Goal: Task Accomplishment & Management: Manage account settings

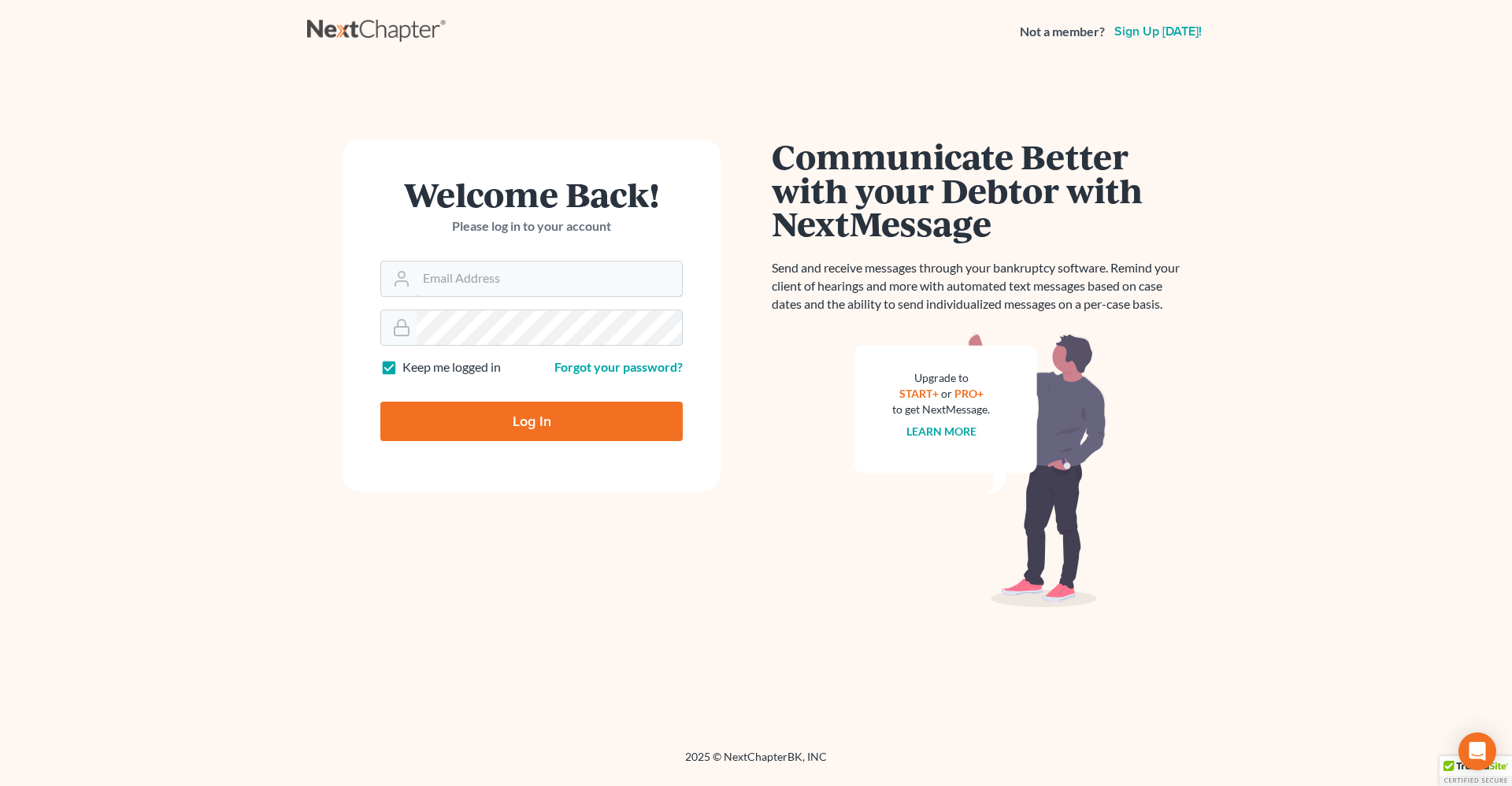
type input "[PERSON_NAME][EMAIL_ADDRESS][DOMAIN_NAME]"
click at [562, 416] on input "Log In" at bounding box center [532, 421] width 302 height 39
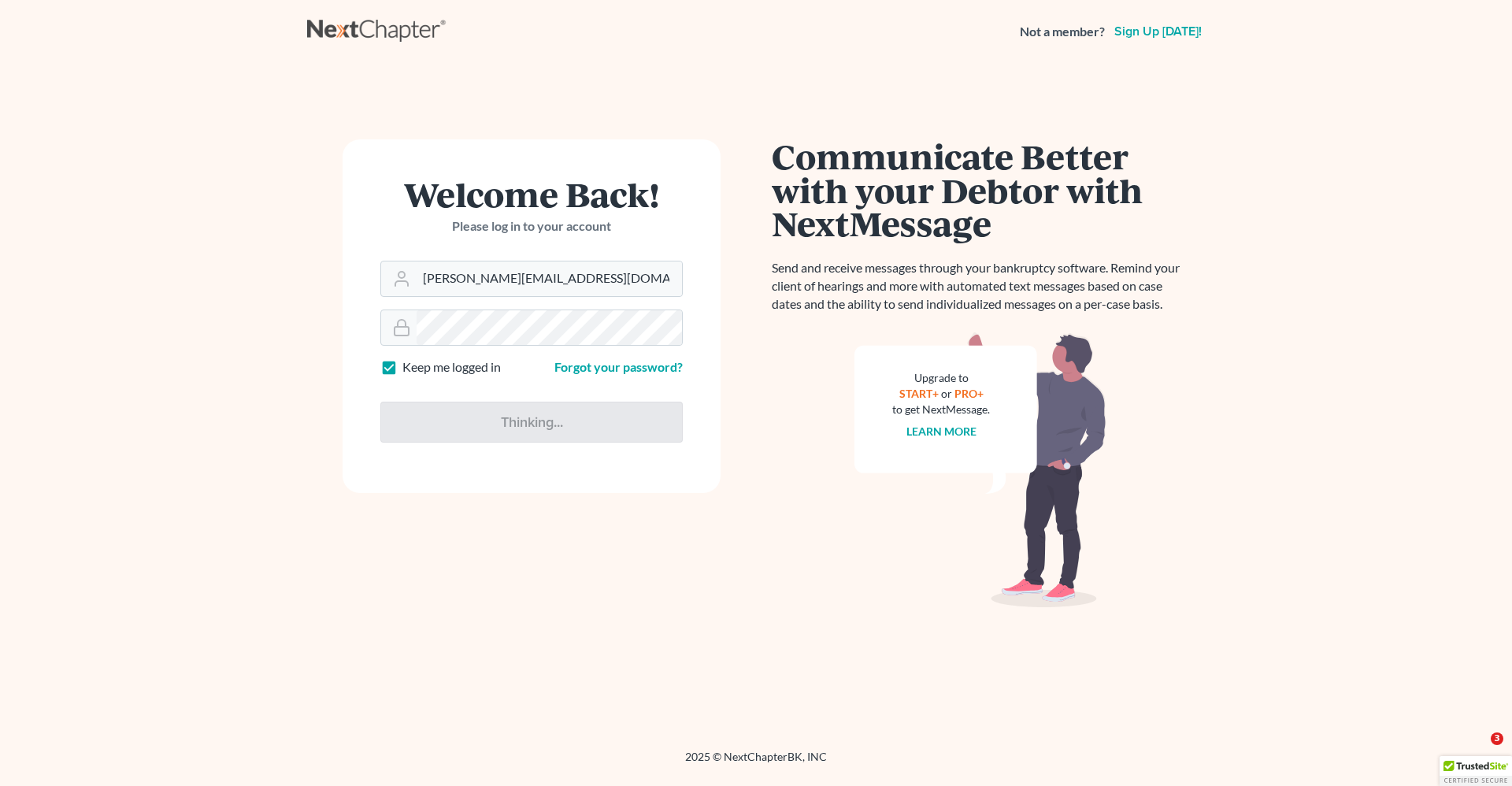
type input "Thinking..."
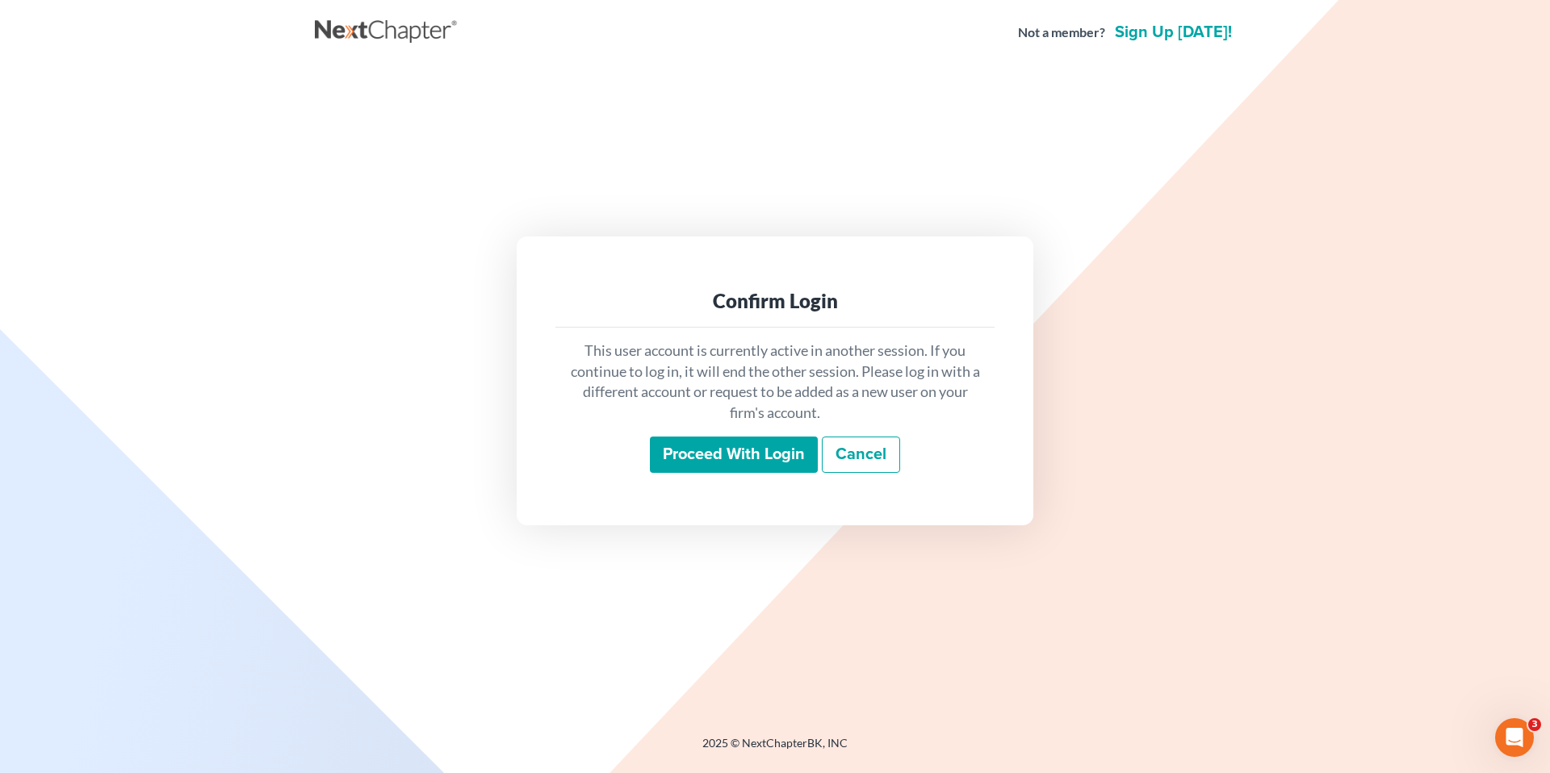
click at [718, 450] on input "Proceed with login" at bounding box center [734, 455] width 168 height 37
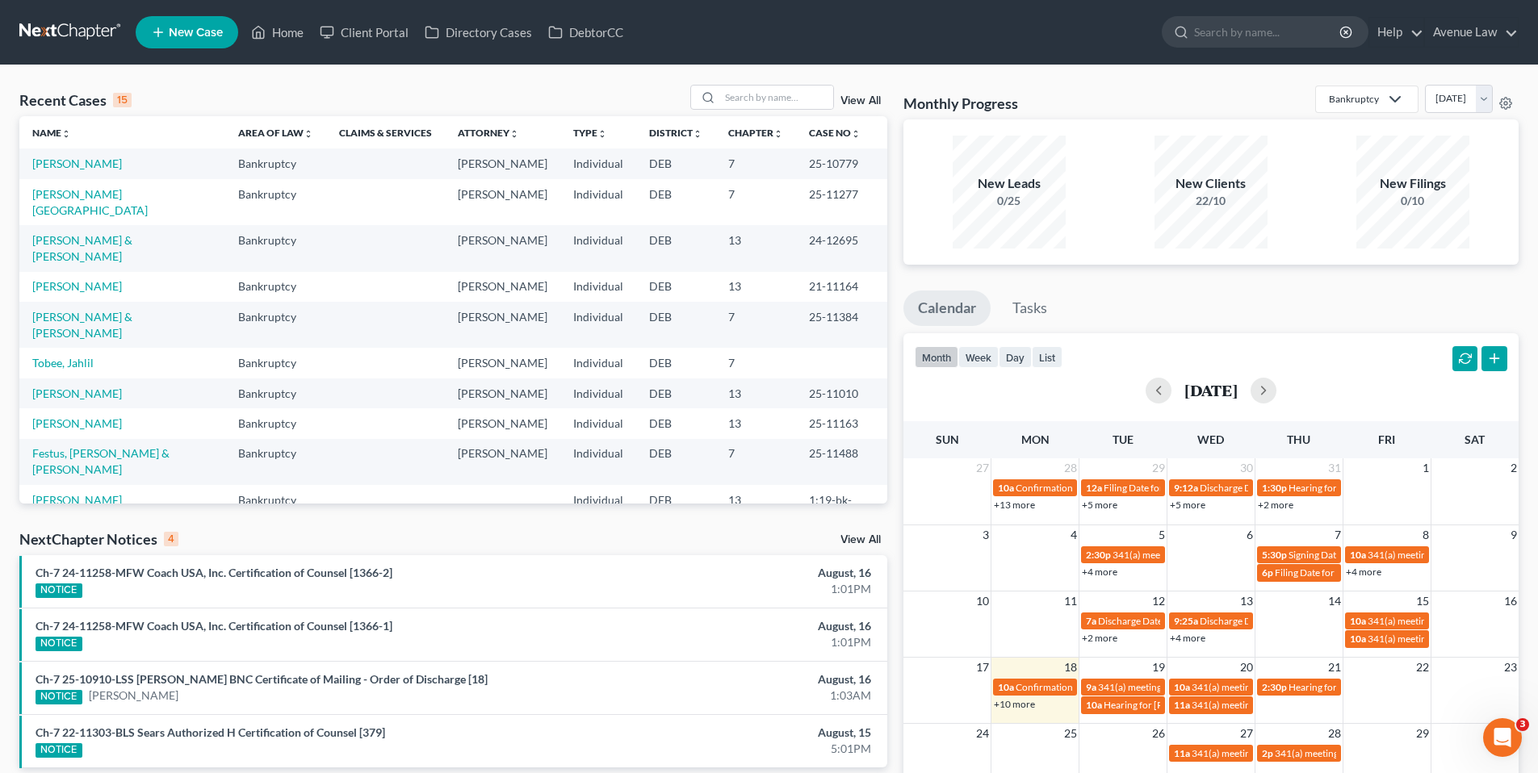
click at [262, 86] on div "Recent Cases 15 View All" at bounding box center [453, 100] width 868 height 31
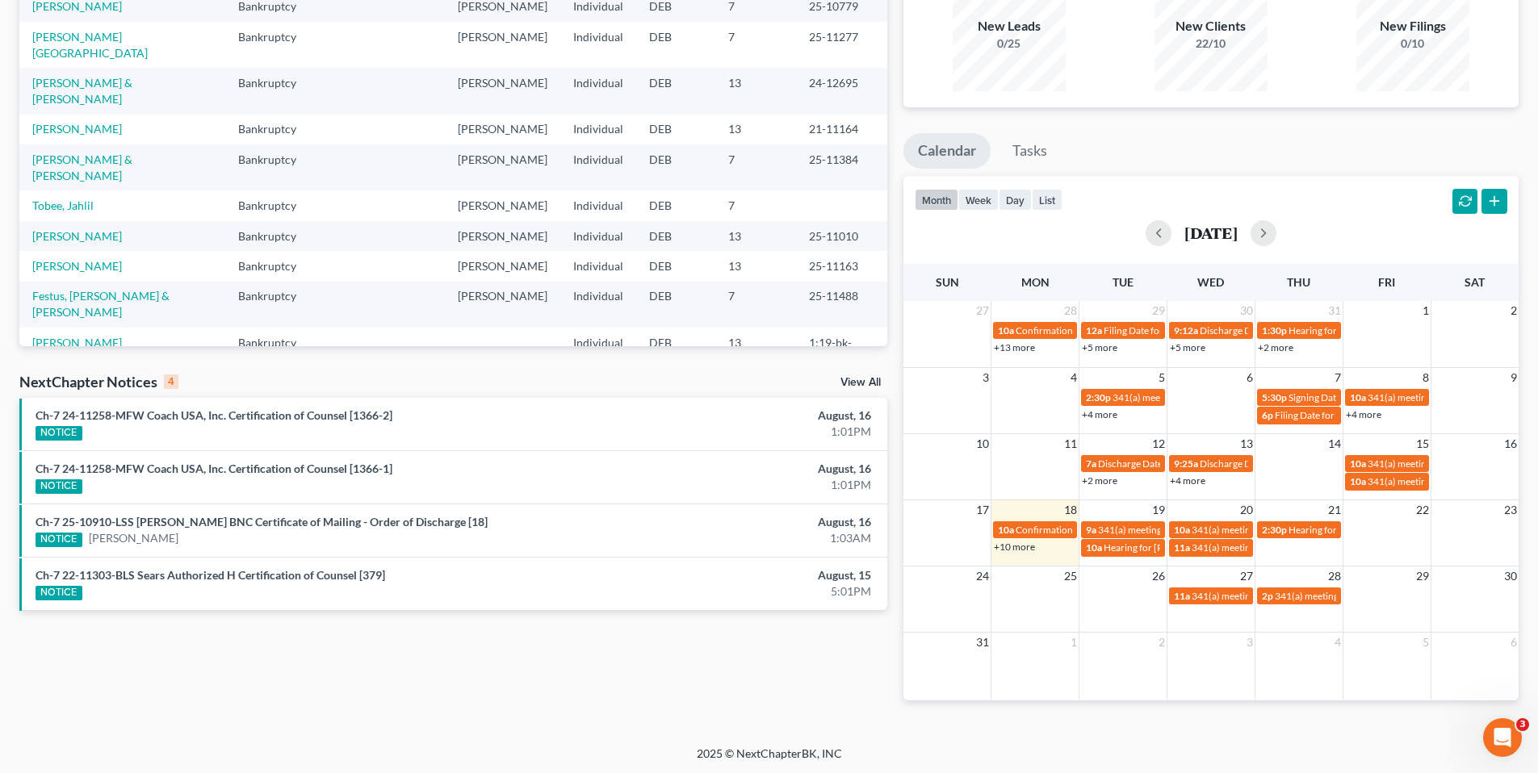
scroll to position [159, 0]
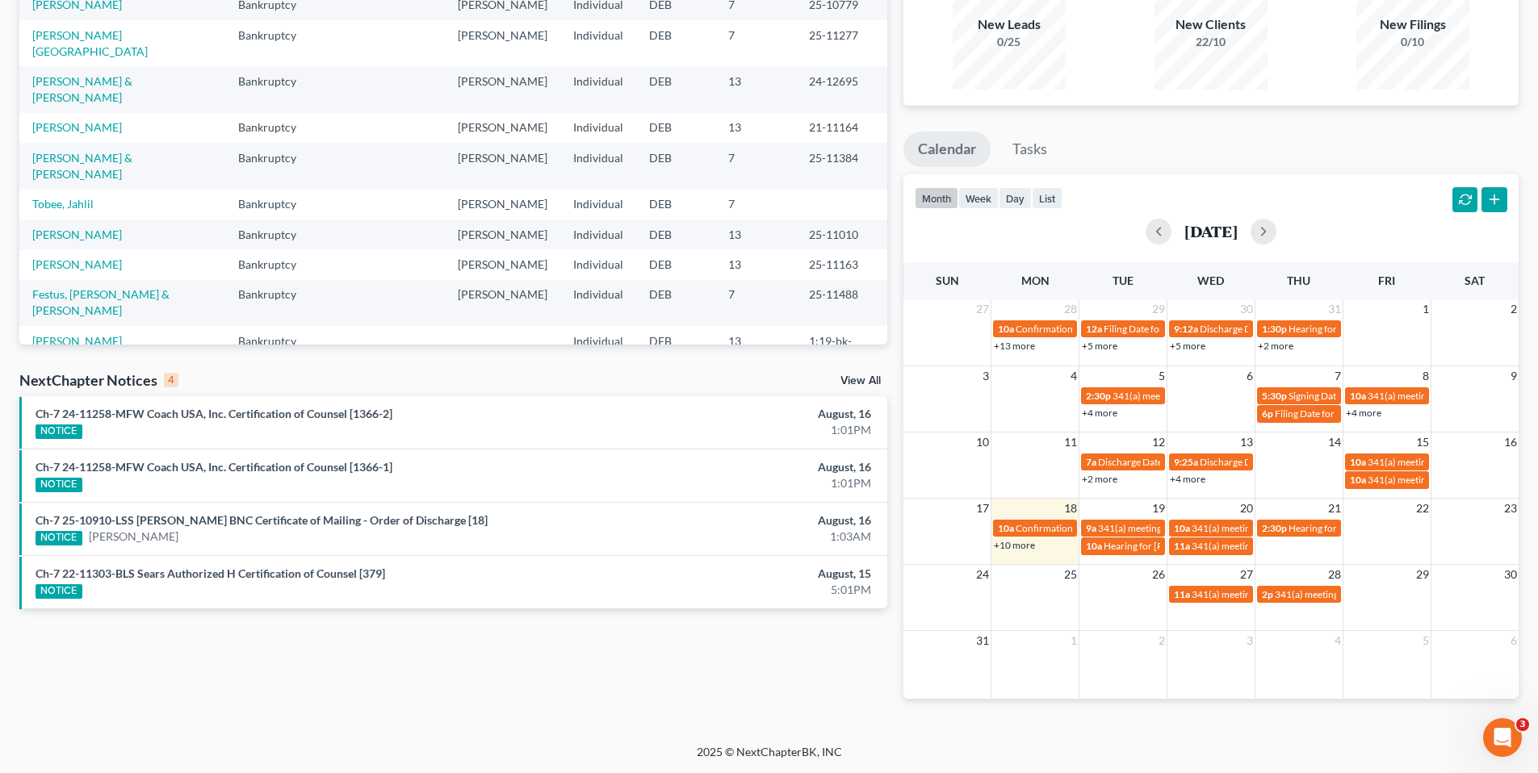
click at [861, 381] on link "View All" at bounding box center [860, 380] width 40 height 11
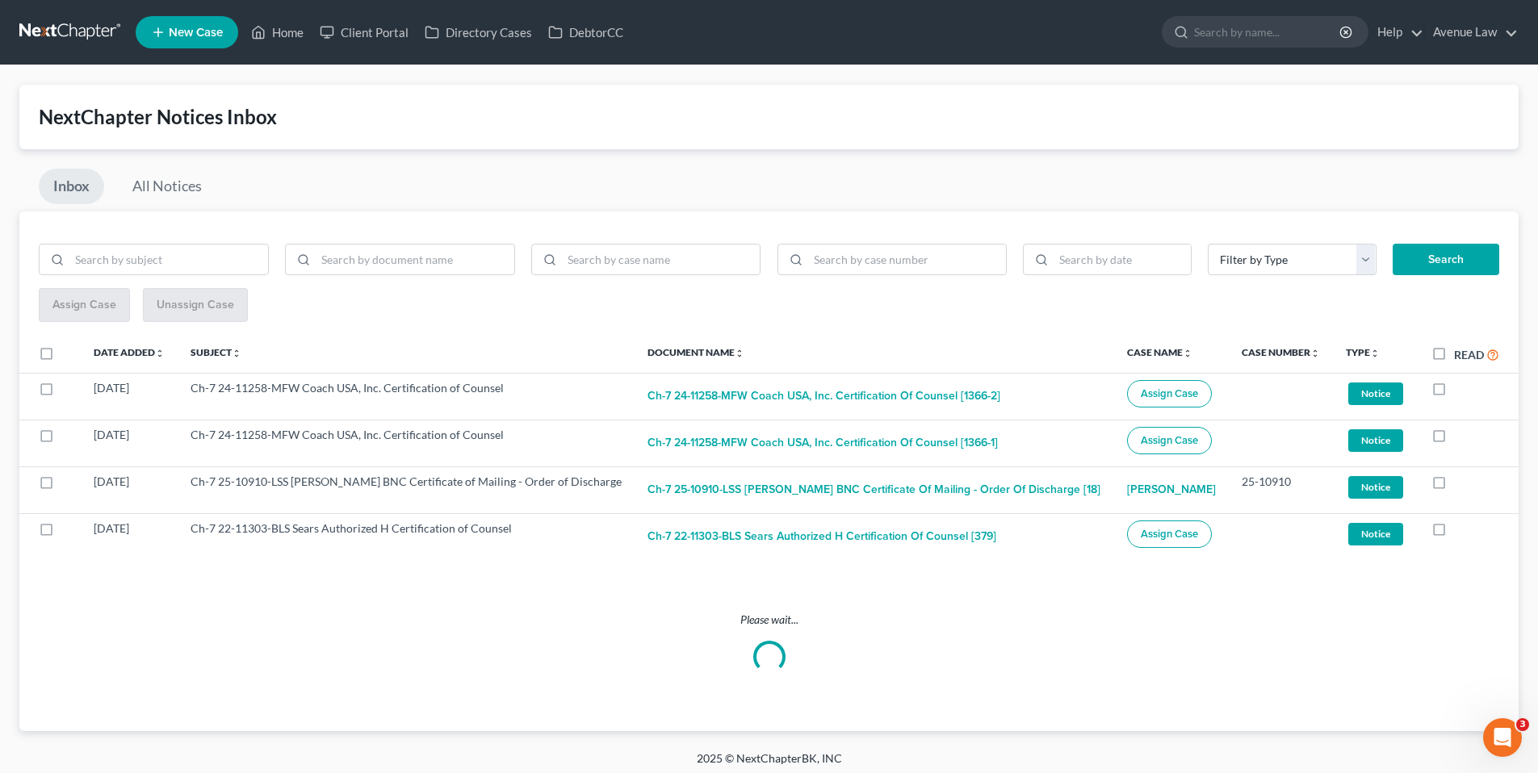
click at [1454, 352] on label "Read" at bounding box center [1476, 355] width 45 height 19
click at [1460, 352] on input "Read" at bounding box center [1465, 351] width 10 height 10
checkbox input "true"
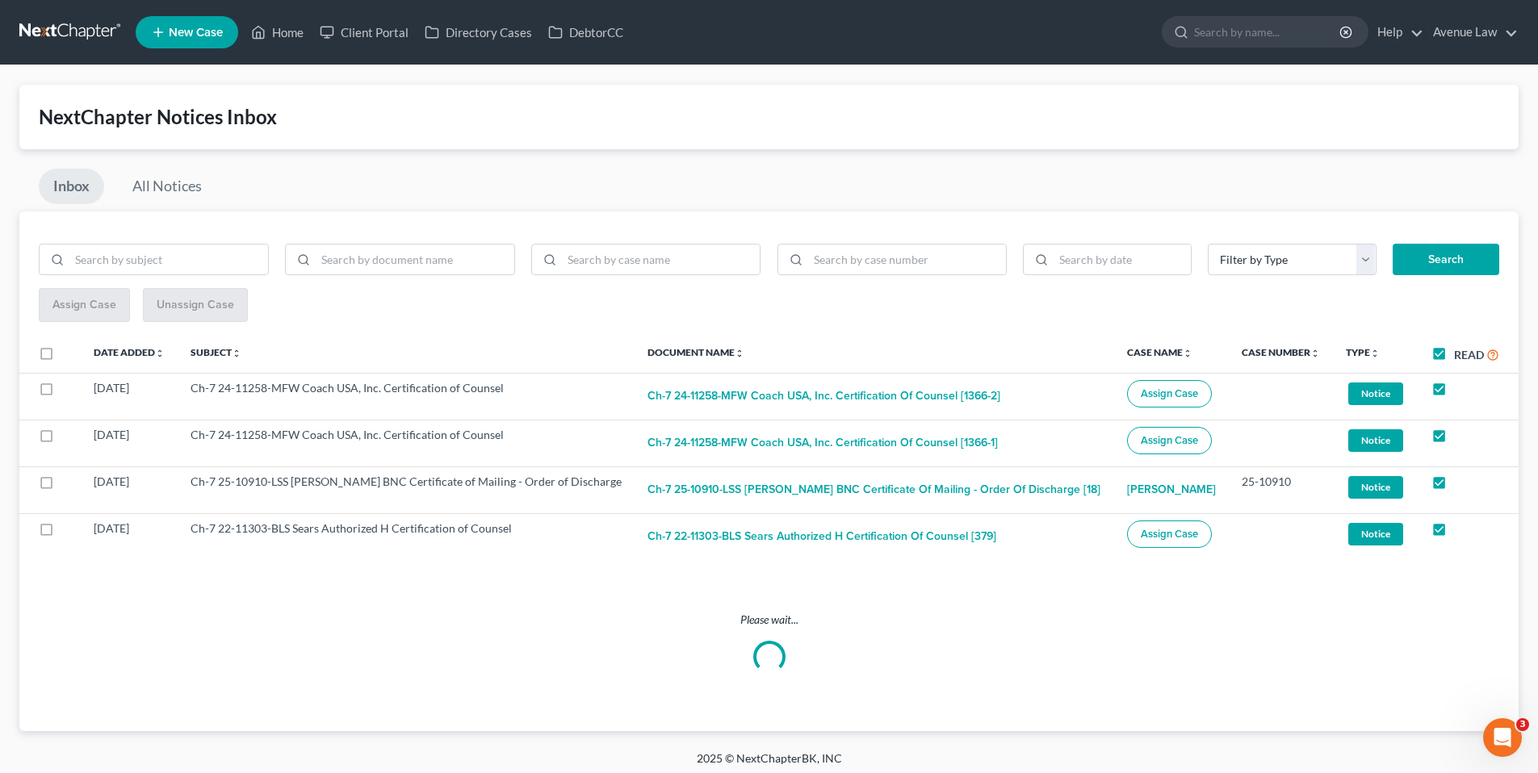
checkbox input "true"
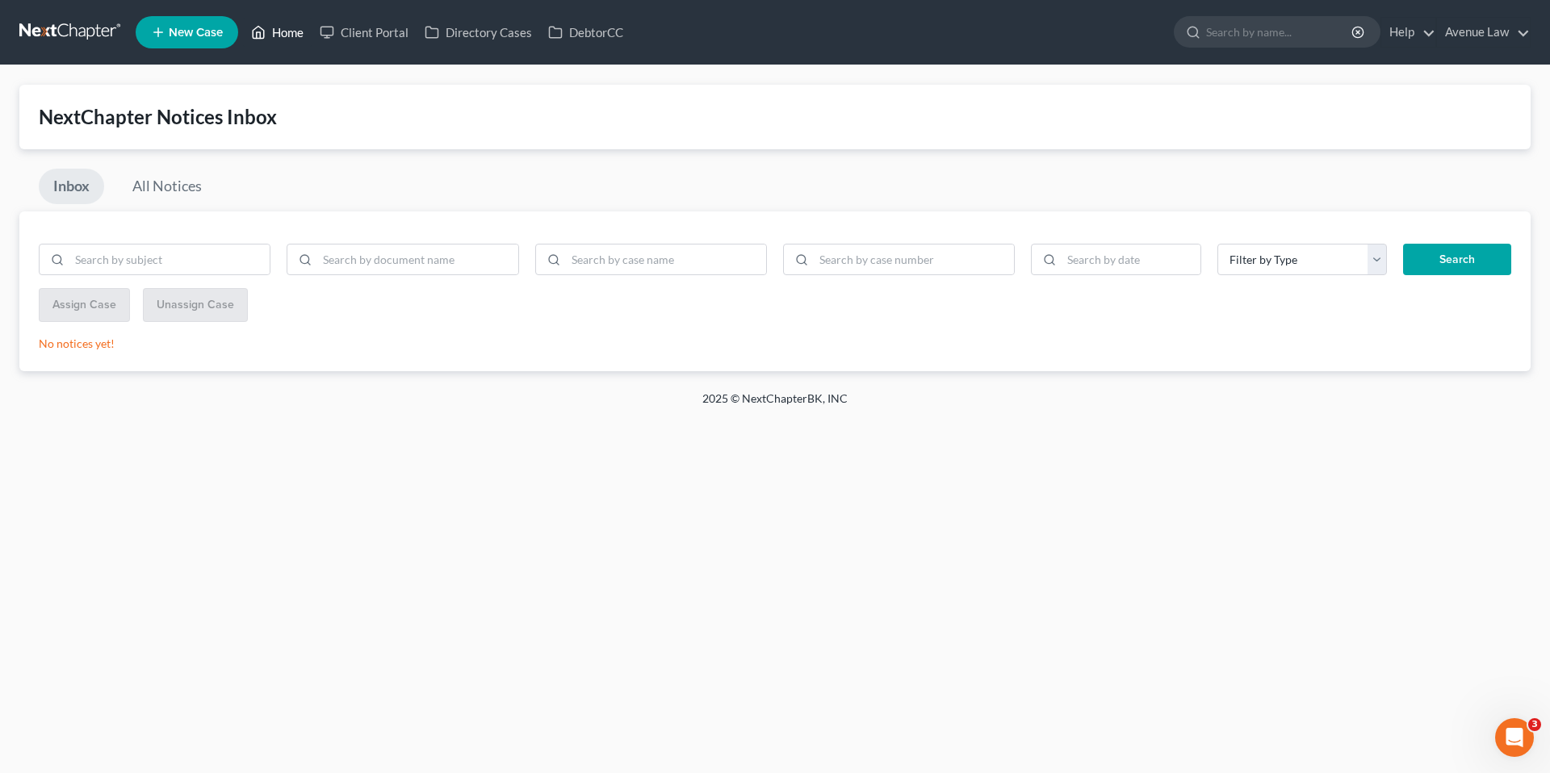
drag, startPoint x: 295, startPoint y: 27, endPoint x: 329, endPoint y: 51, distance: 40.5
click at [295, 27] on link "Home" at bounding box center [277, 32] width 69 height 29
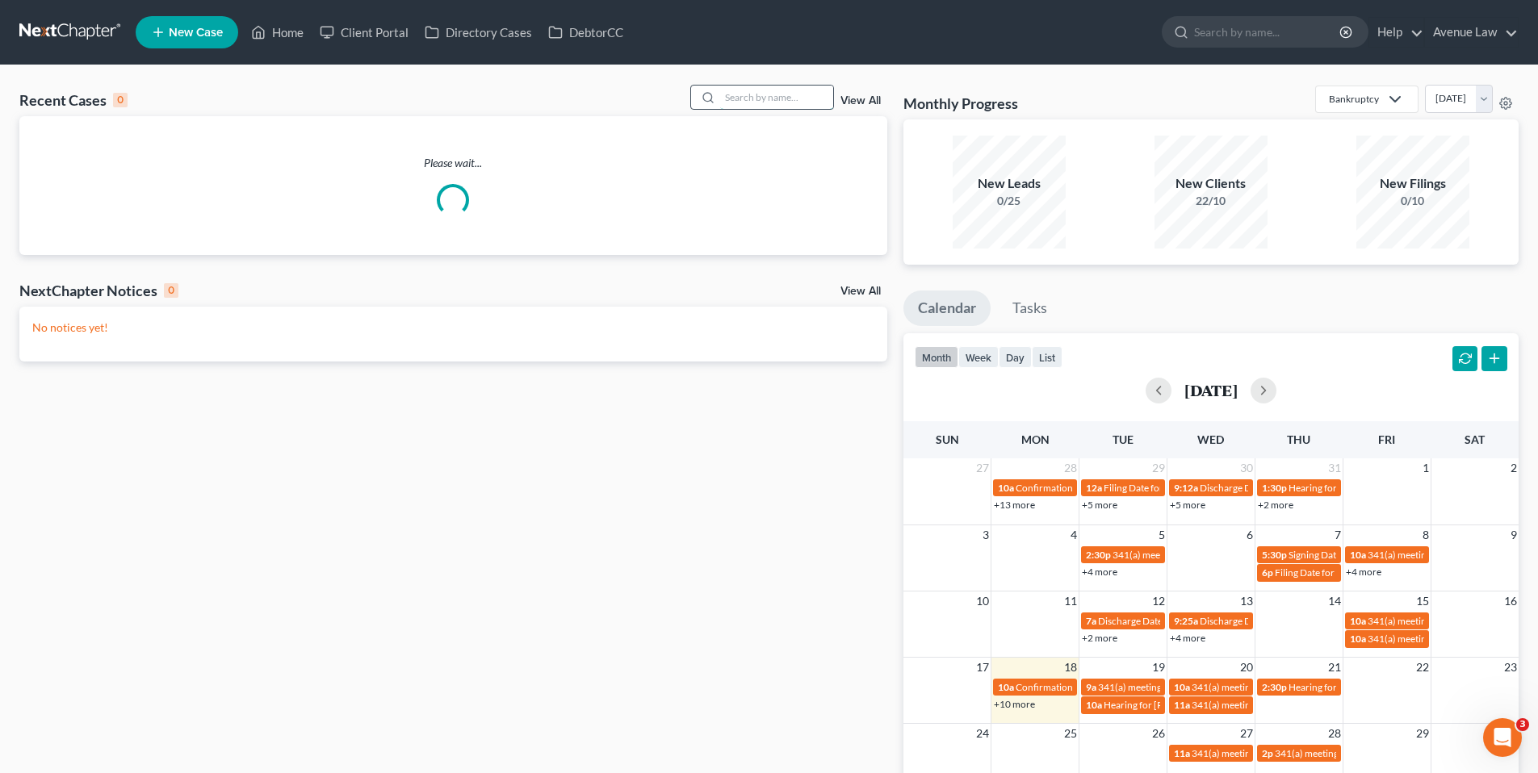
click at [763, 107] on input "search" at bounding box center [776, 97] width 113 height 23
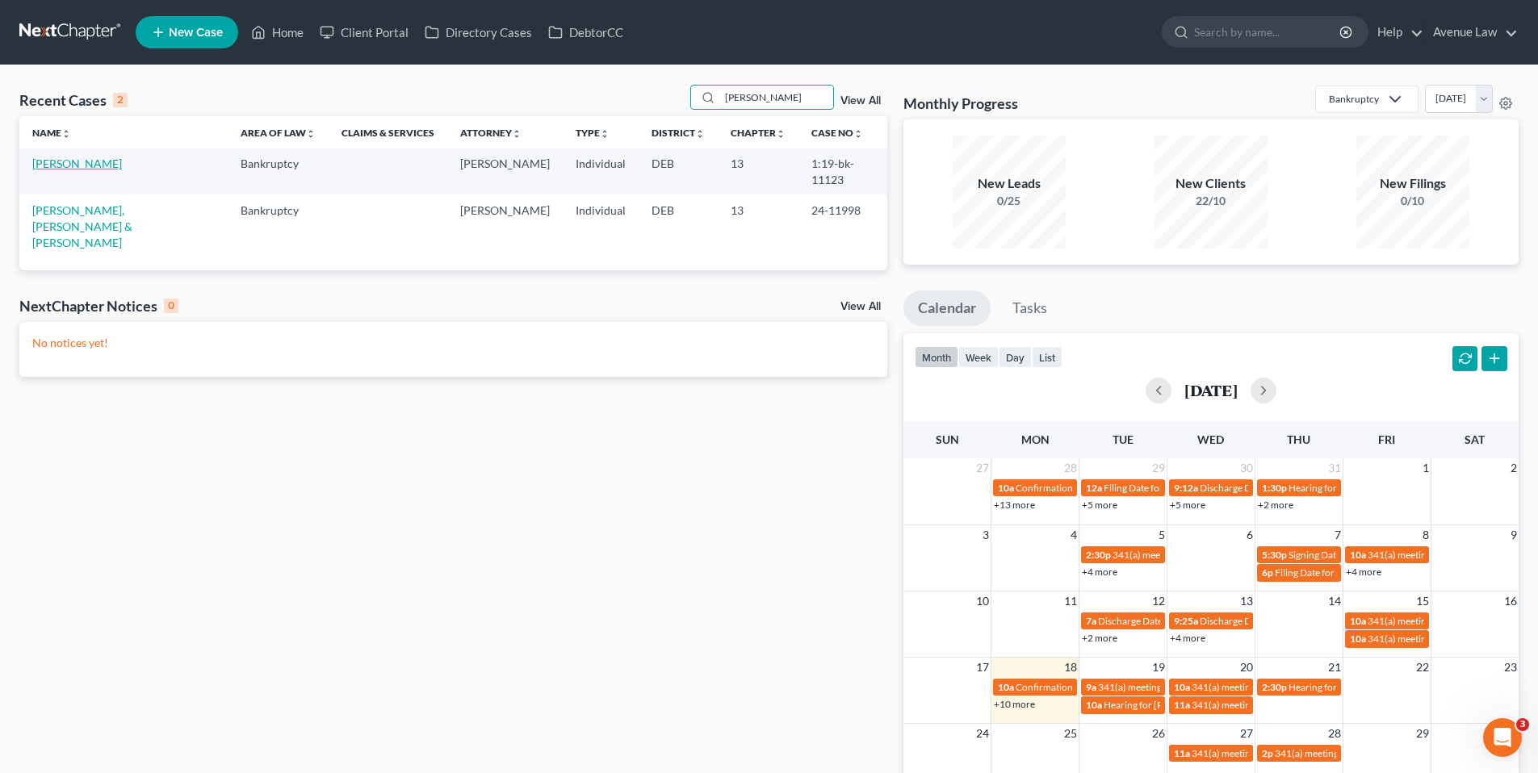
type input "[PERSON_NAME]"
click at [78, 165] on link "[PERSON_NAME]" at bounding box center [77, 164] width 90 height 14
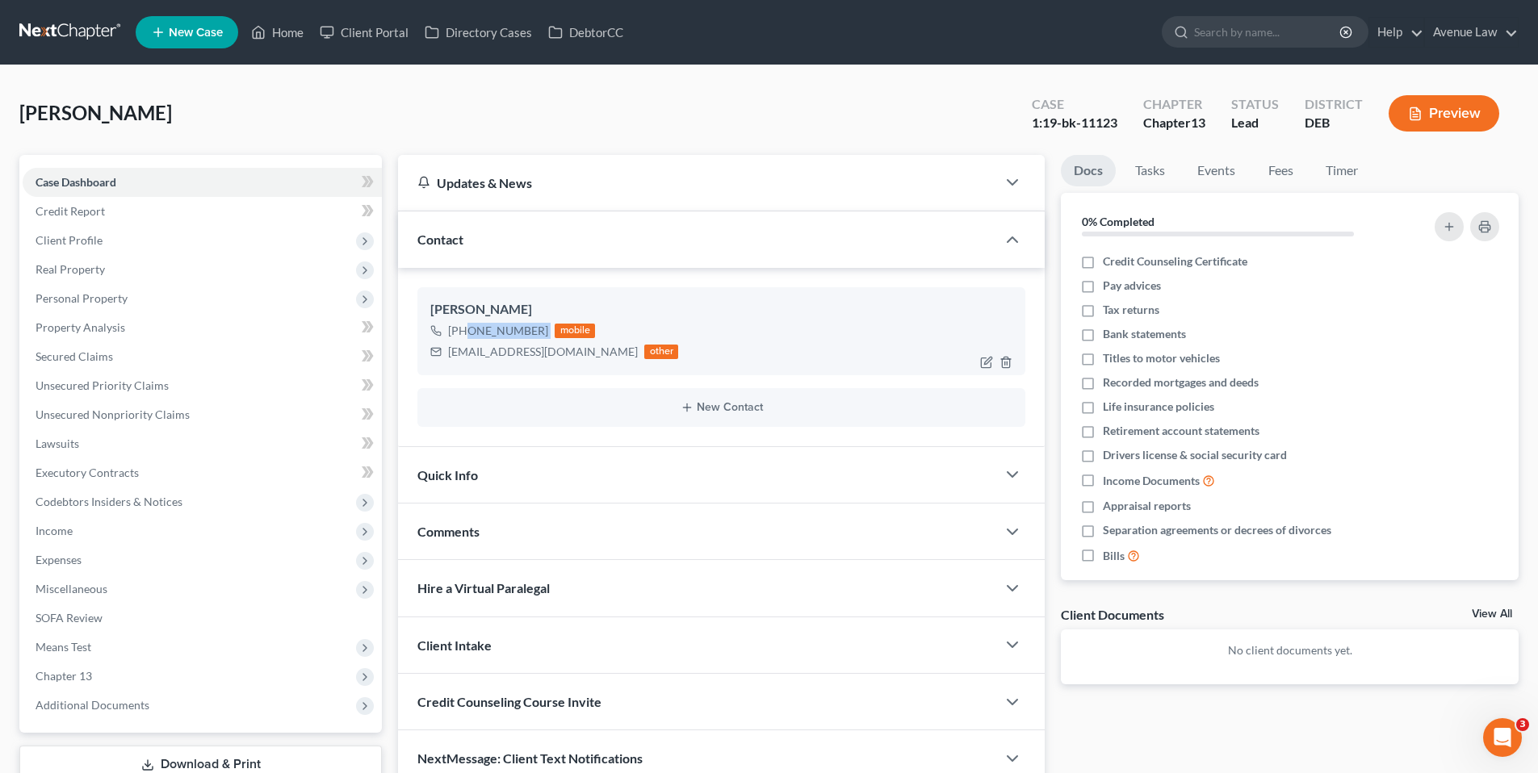
drag, startPoint x: 546, startPoint y: 331, endPoint x: 464, endPoint y: 337, distance: 81.8
click at [464, 337] on div "[PHONE_NUMBER] mobile" at bounding box center [554, 330] width 248 height 21
copy div "[PHONE_NUMBER]"
click at [280, 32] on link "Home" at bounding box center [277, 32] width 69 height 29
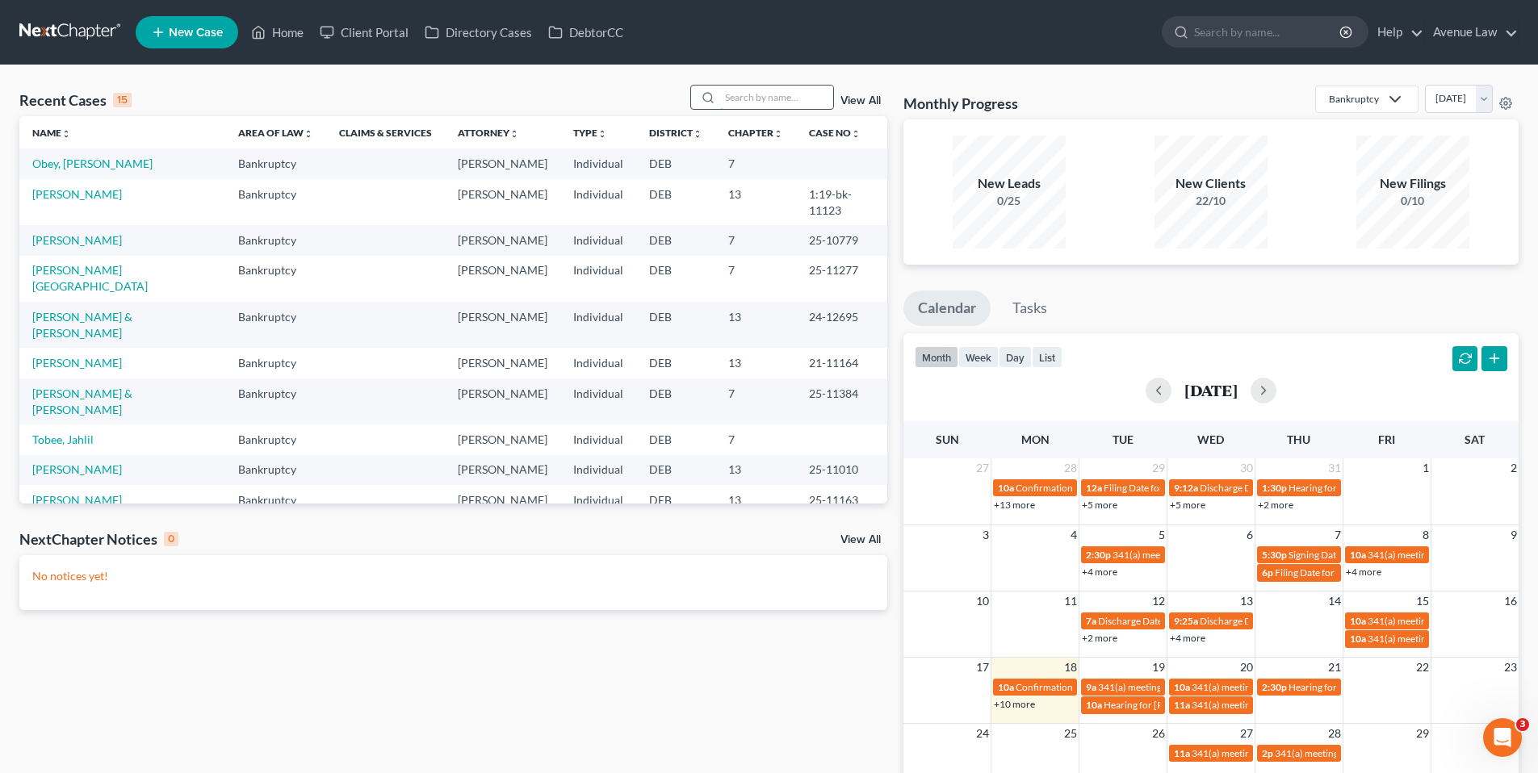
click at [744, 94] on input "search" at bounding box center [776, 97] width 113 height 23
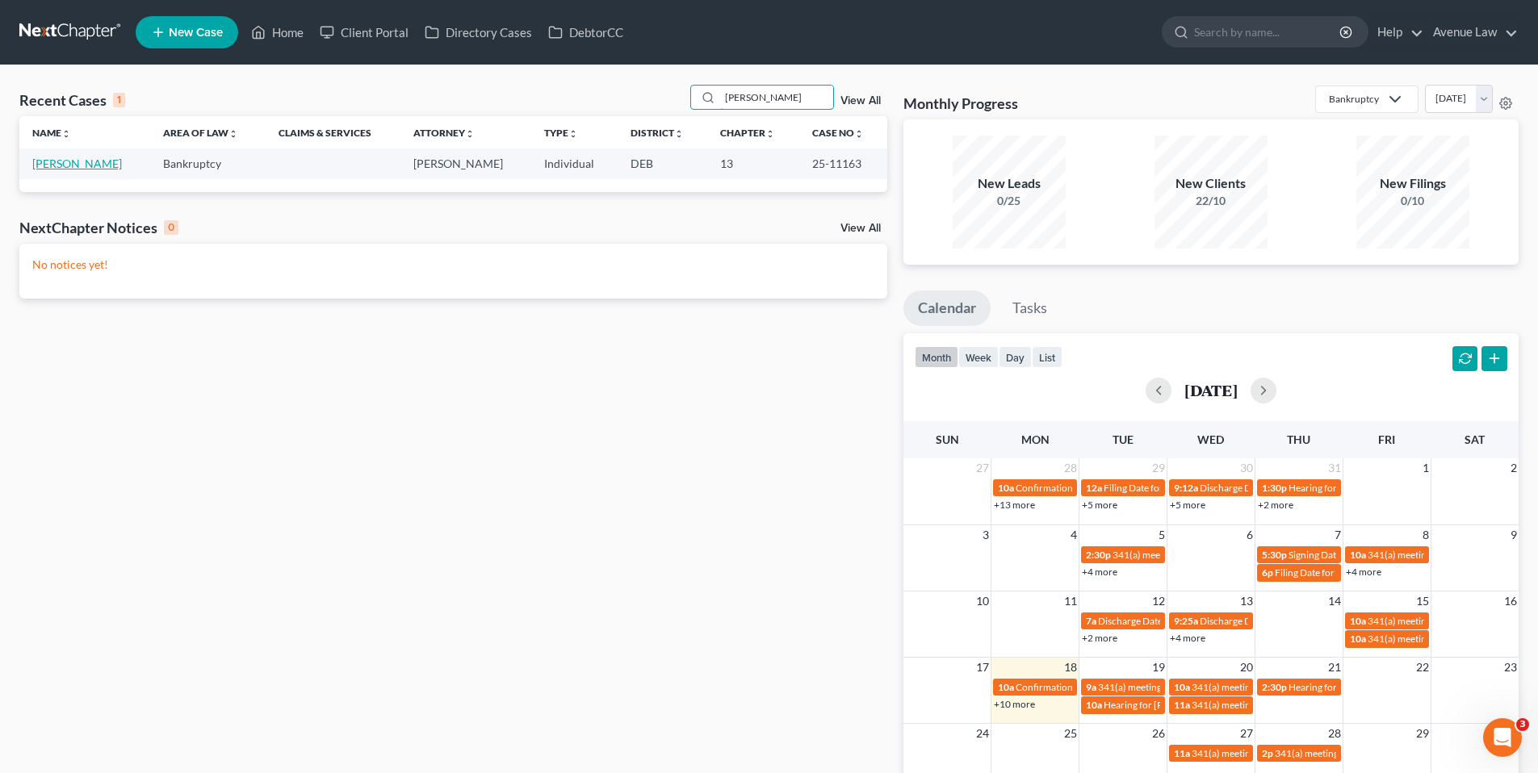
type input "[PERSON_NAME]"
click at [56, 158] on link "[PERSON_NAME]" at bounding box center [77, 164] width 90 height 14
select select "0"
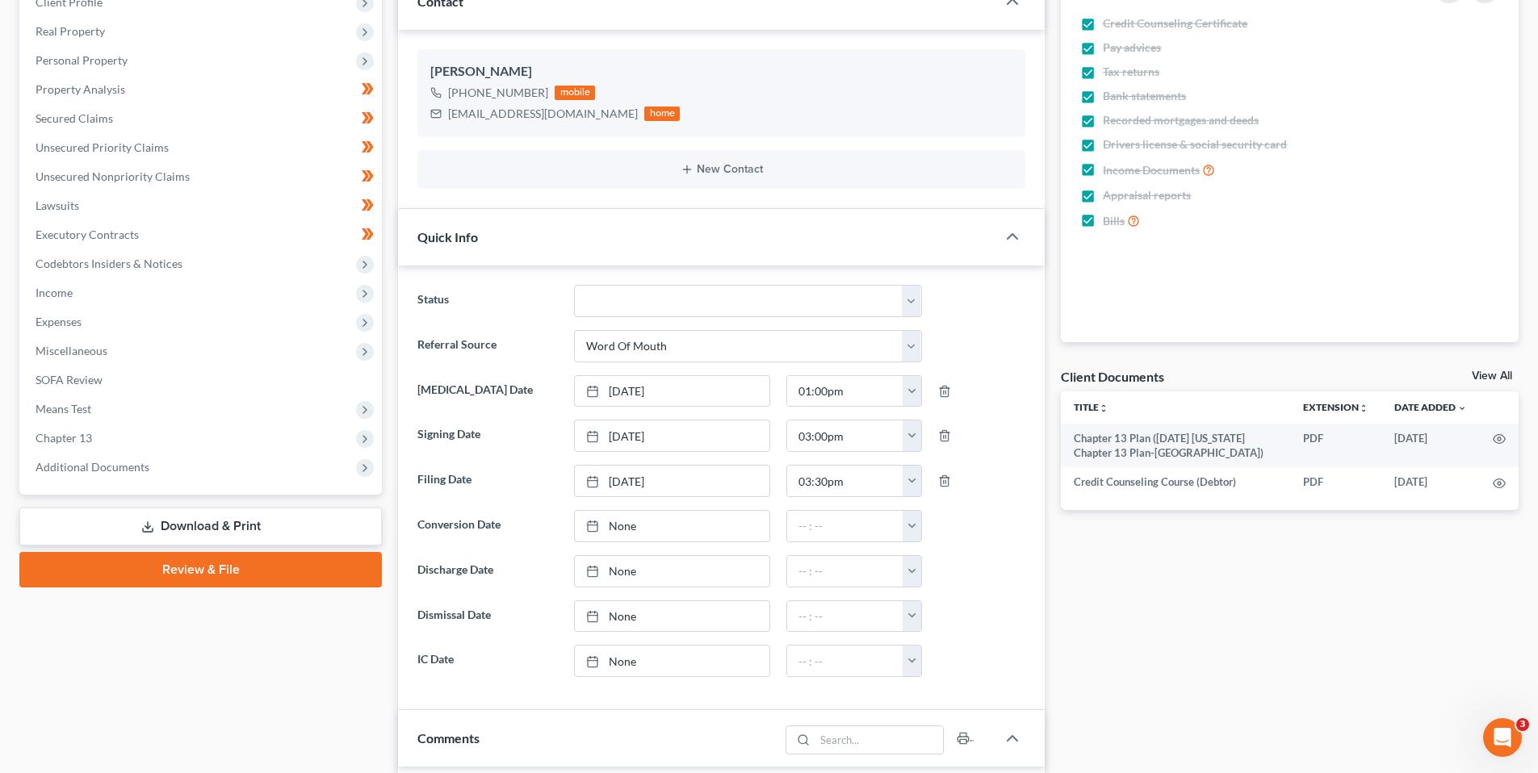
scroll to position [242, 0]
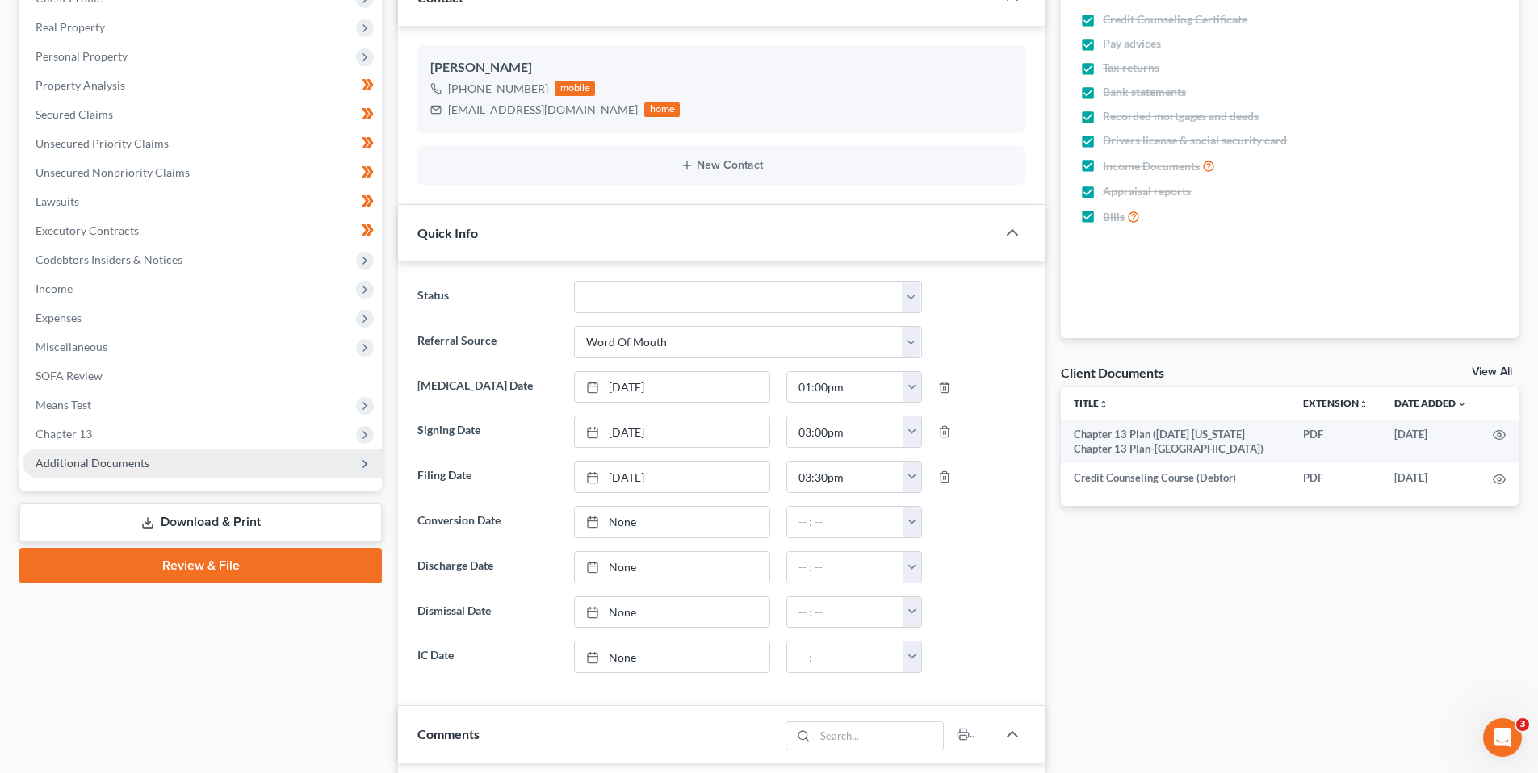
click at [85, 461] on span "Additional Documents" at bounding box center [93, 463] width 114 height 14
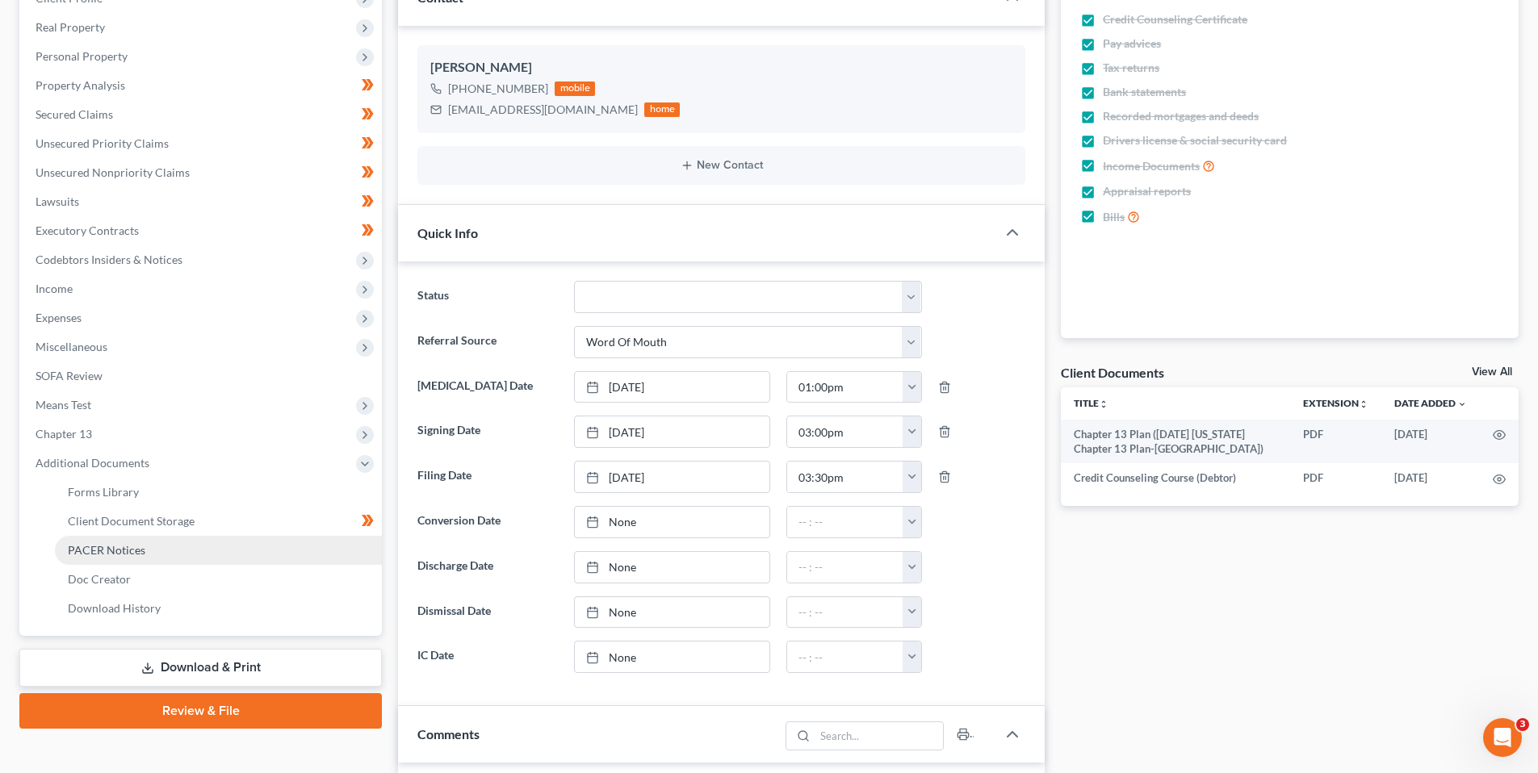
click at [124, 550] on span "PACER Notices" at bounding box center [107, 550] width 78 height 14
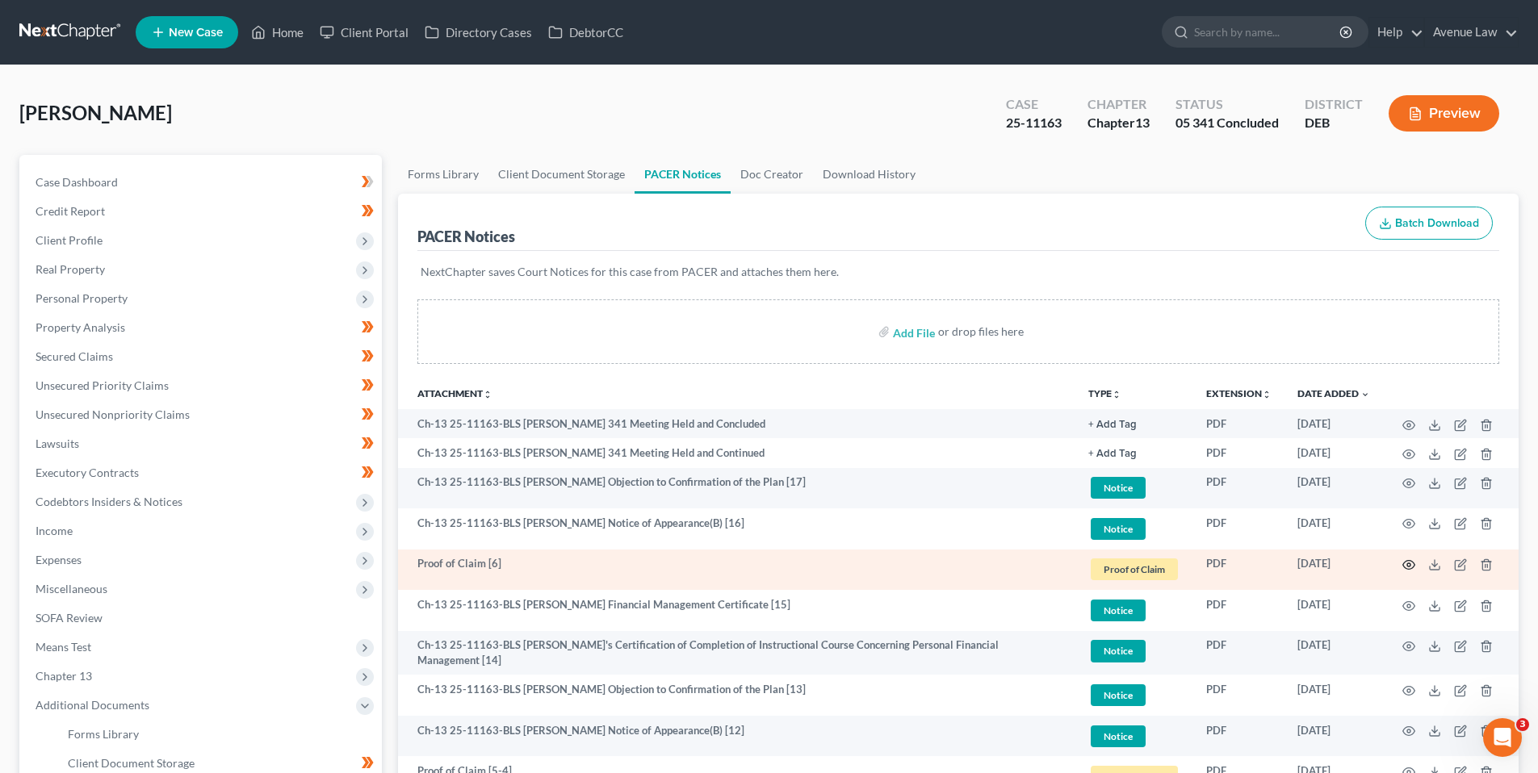
click at [1407, 563] on icon "button" at bounding box center [1408, 565] width 13 height 13
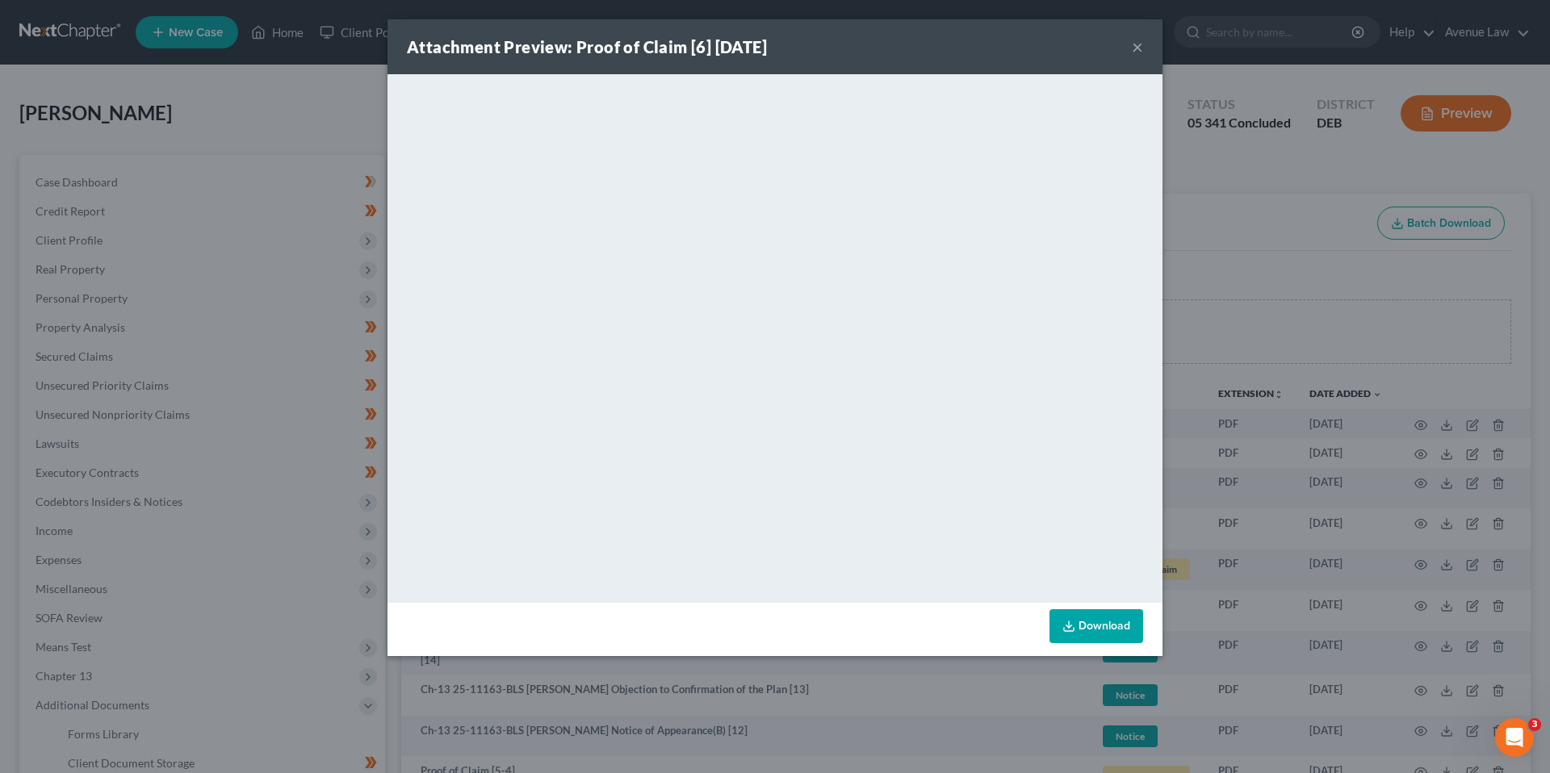
click at [1139, 44] on button "×" at bounding box center [1137, 46] width 11 height 19
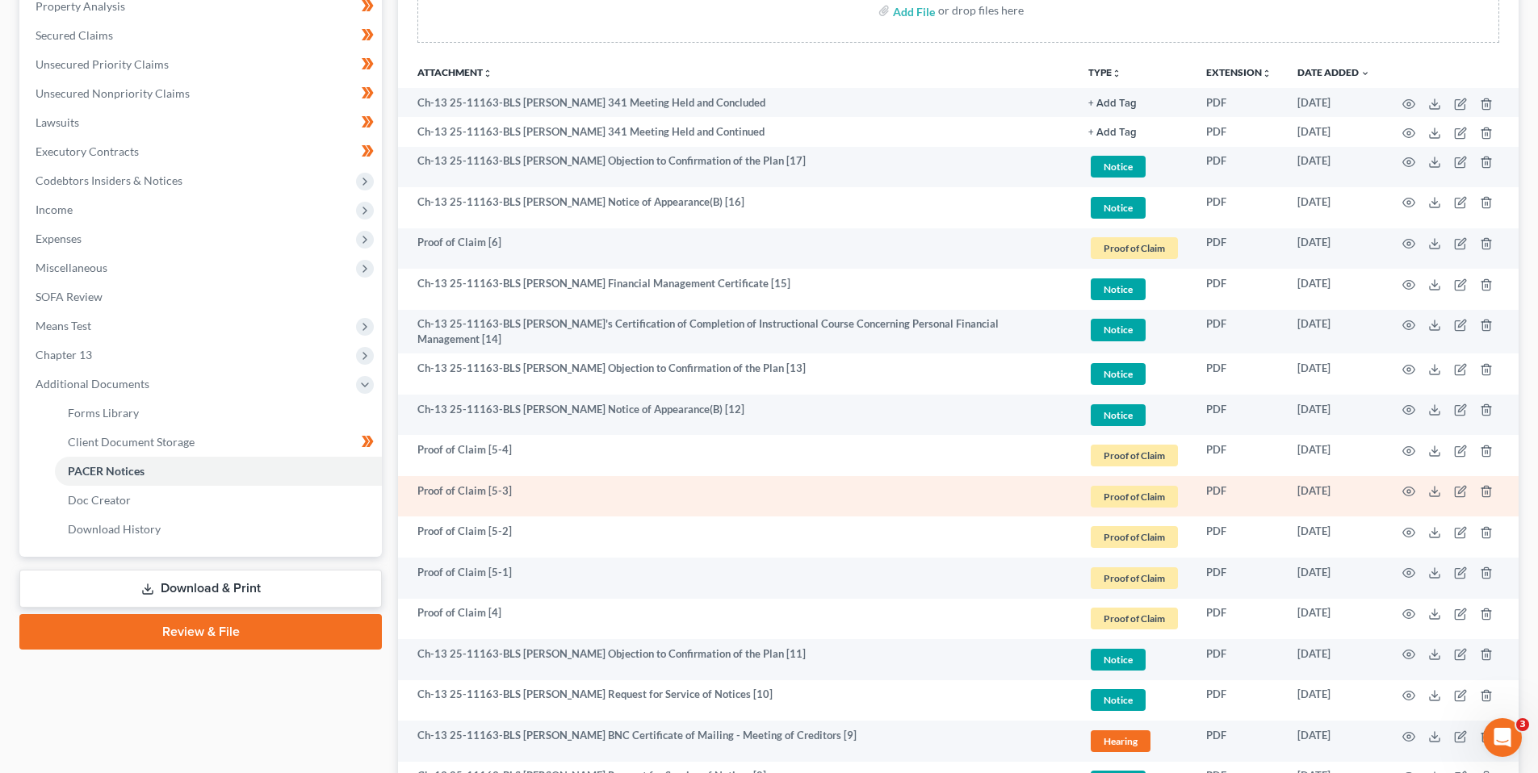
scroll to position [323, 0]
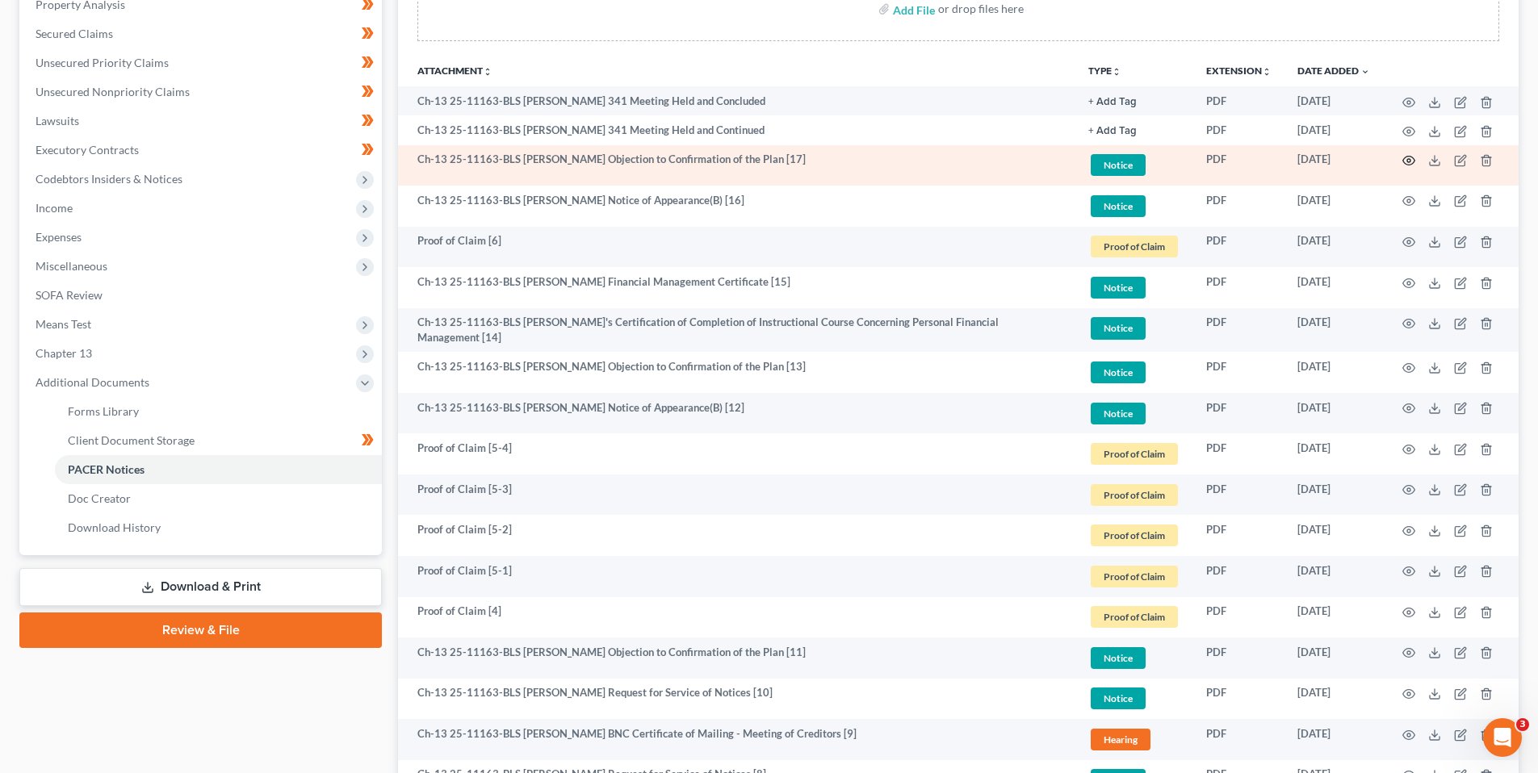
click at [1410, 157] on icon "button" at bounding box center [1408, 160] width 13 height 13
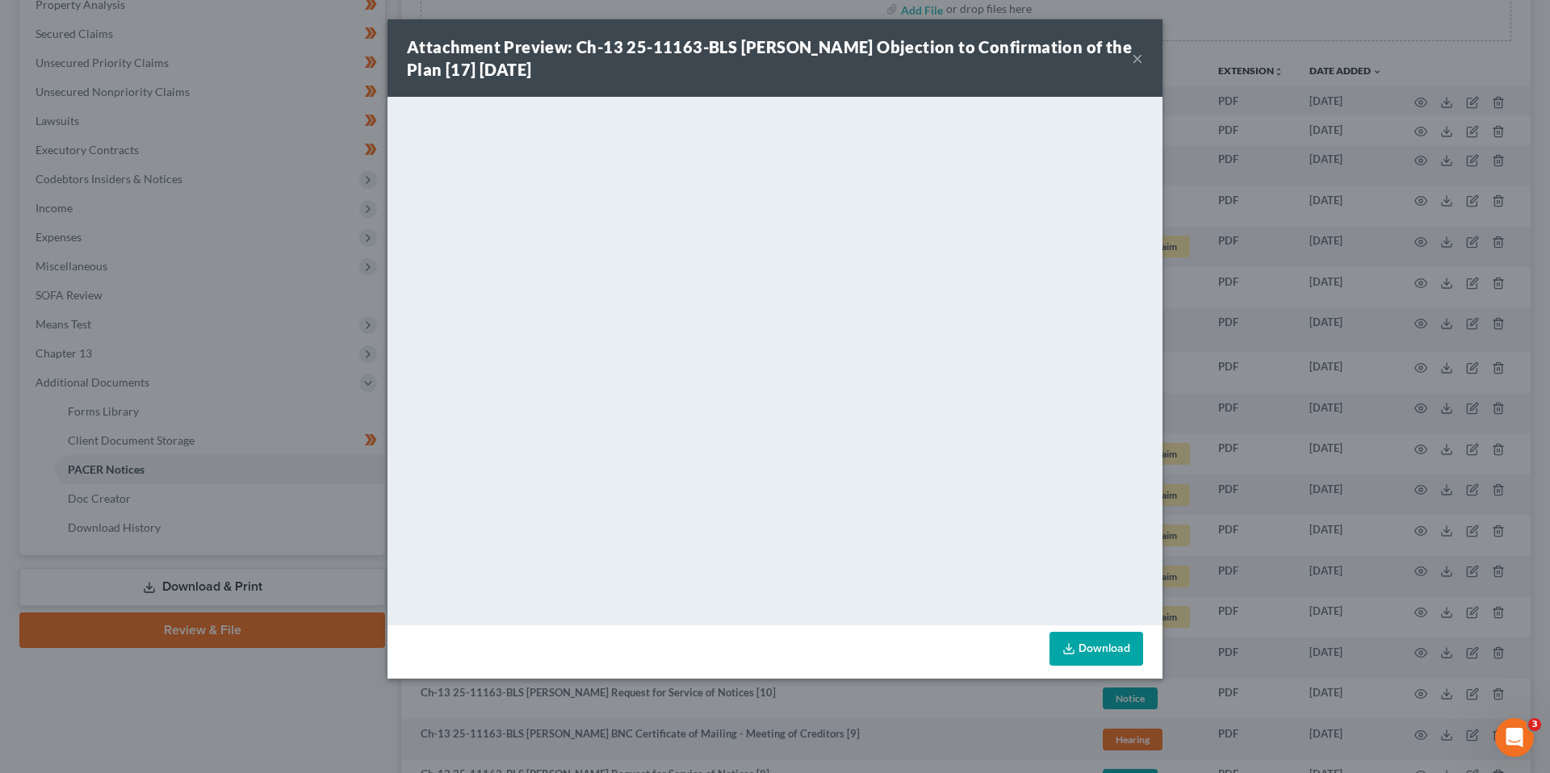
click at [1139, 53] on button "×" at bounding box center [1137, 57] width 11 height 19
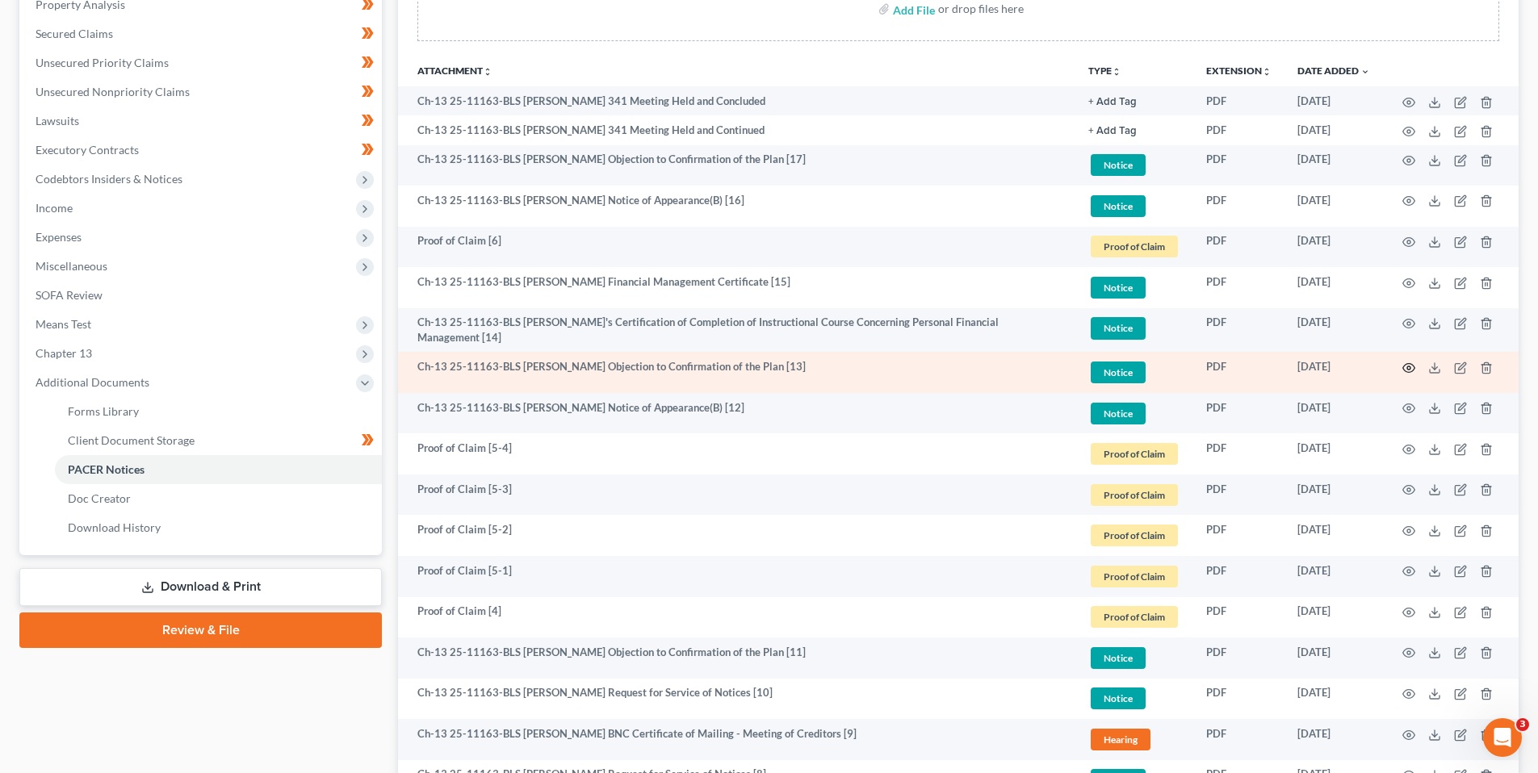
click at [1406, 362] on icon "button" at bounding box center [1408, 368] width 13 height 13
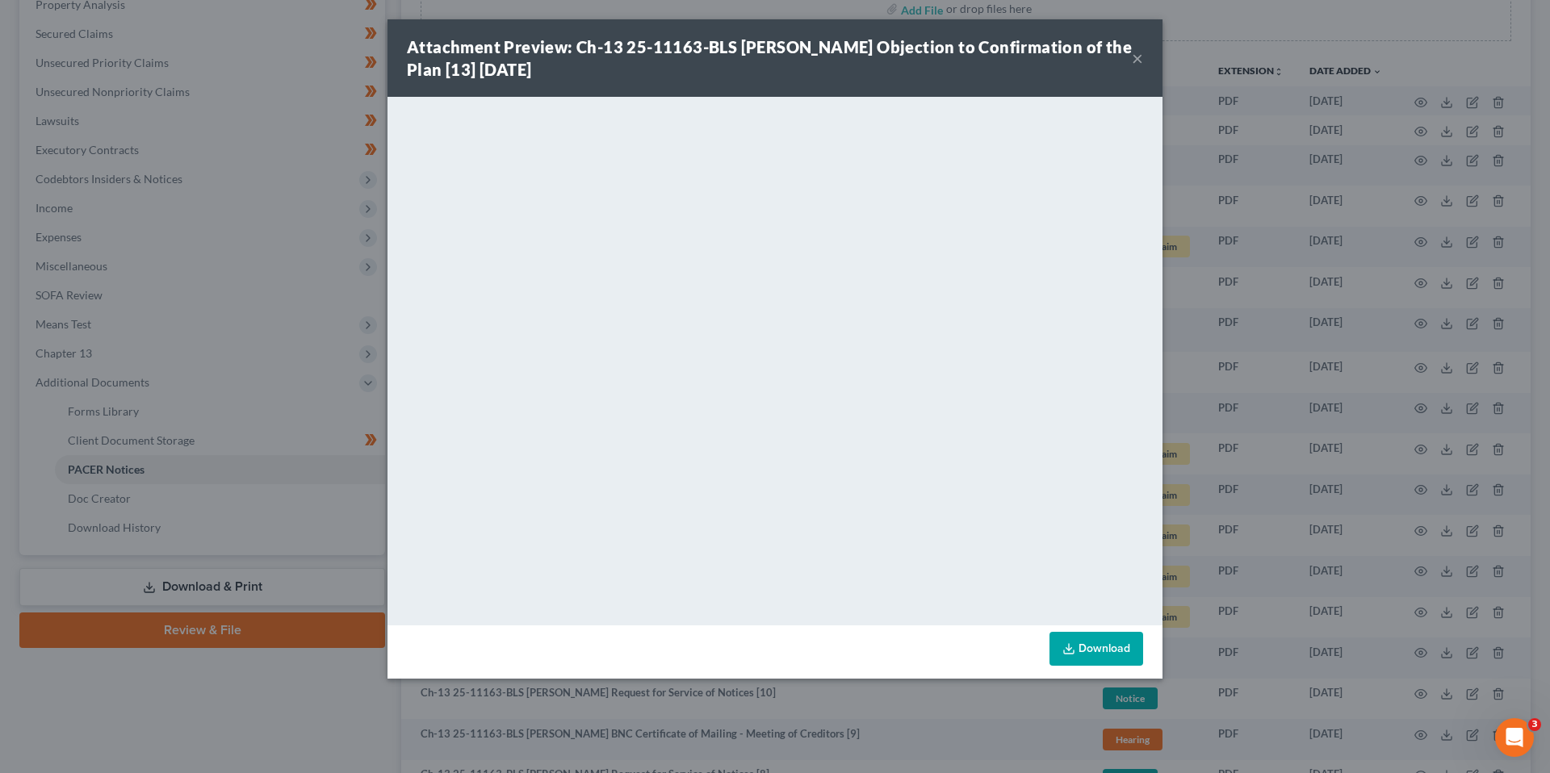
click at [1137, 53] on button "×" at bounding box center [1137, 57] width 11 height 19
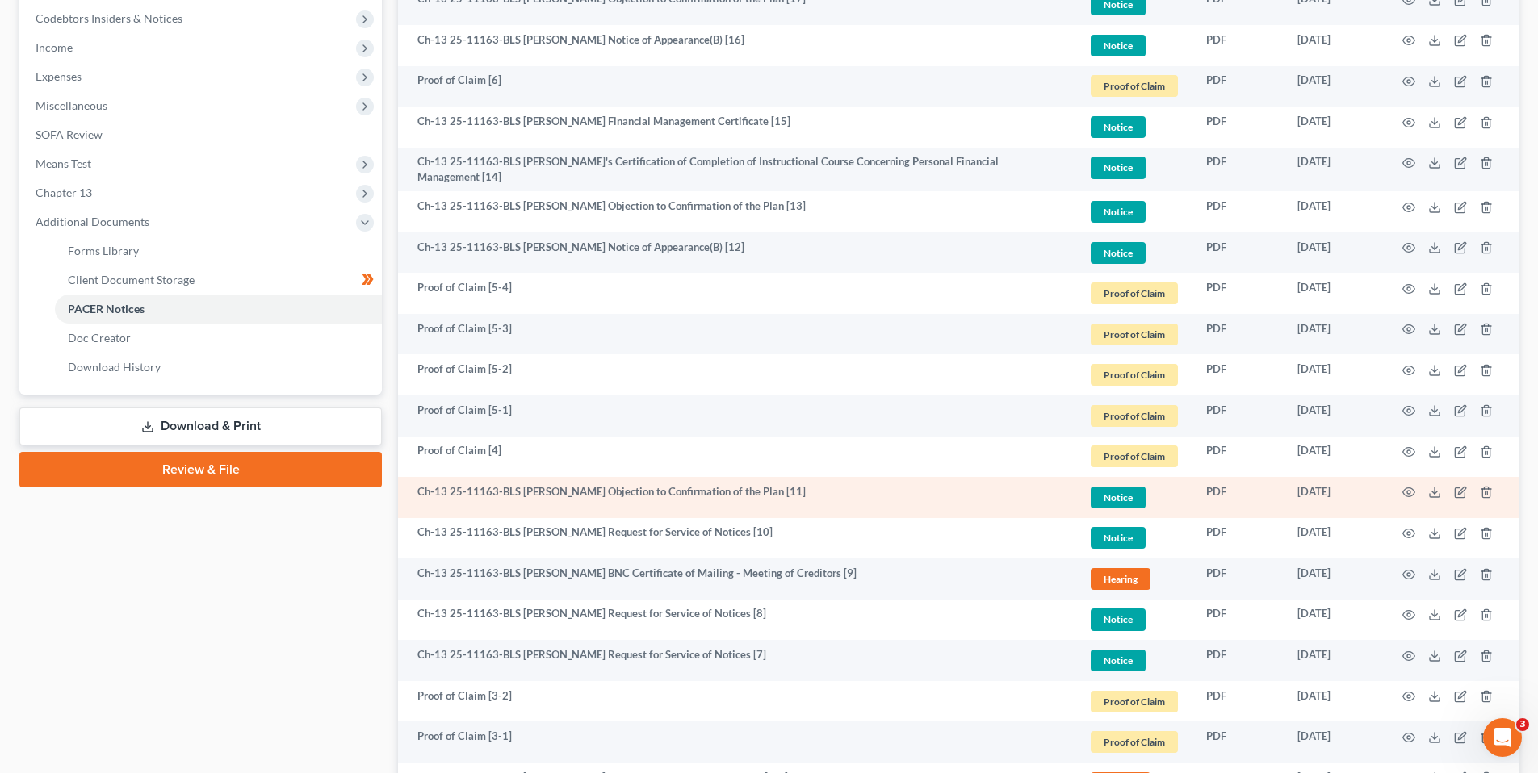
scroll to position [484, 0]
click at [1410, 486] on icon "button" at bounding box center [1408, 491] width 13 height 13
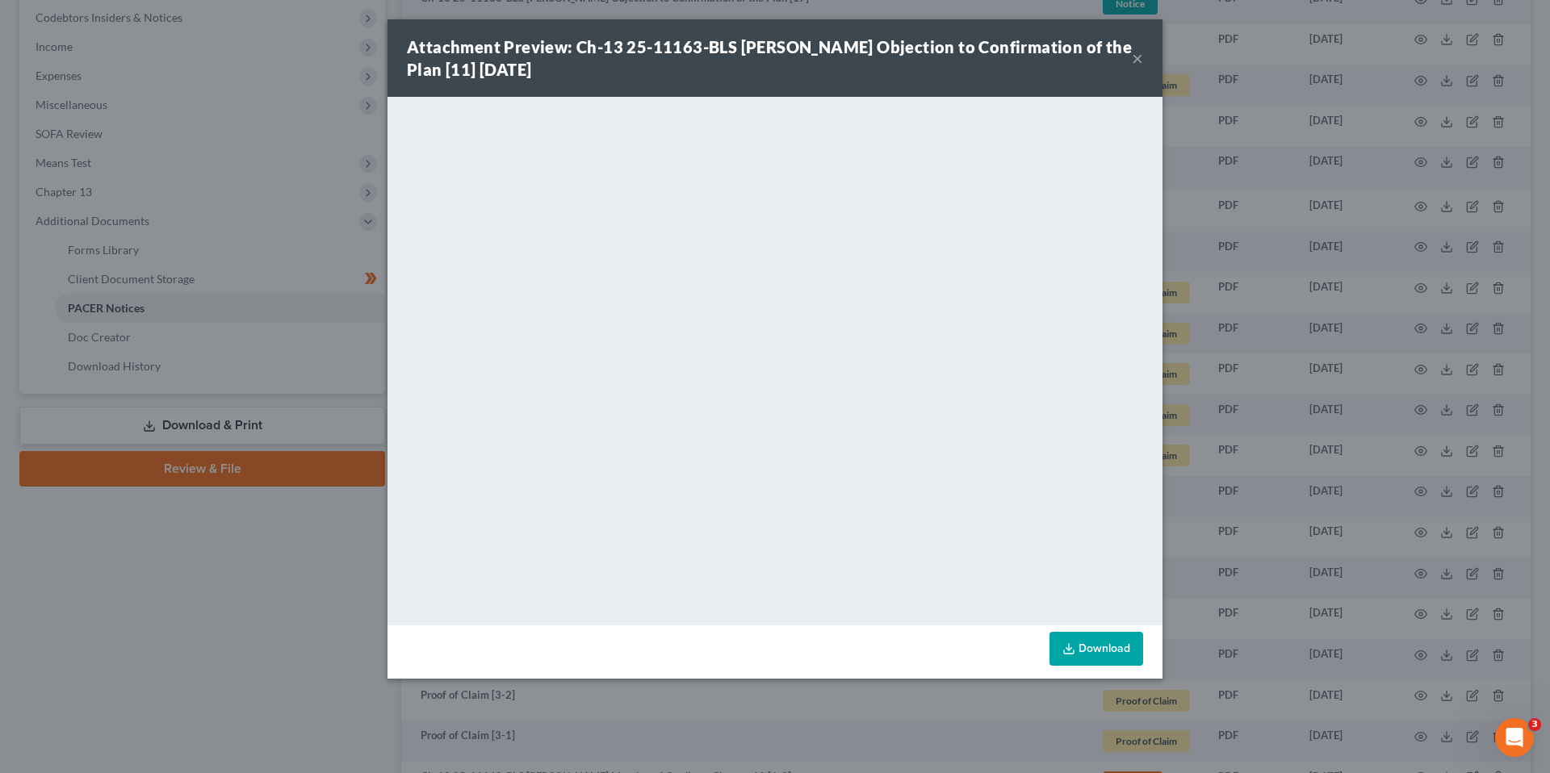
click at [1137, 57] on button "×" at bounding box center [1137, 57] width 11 height 19
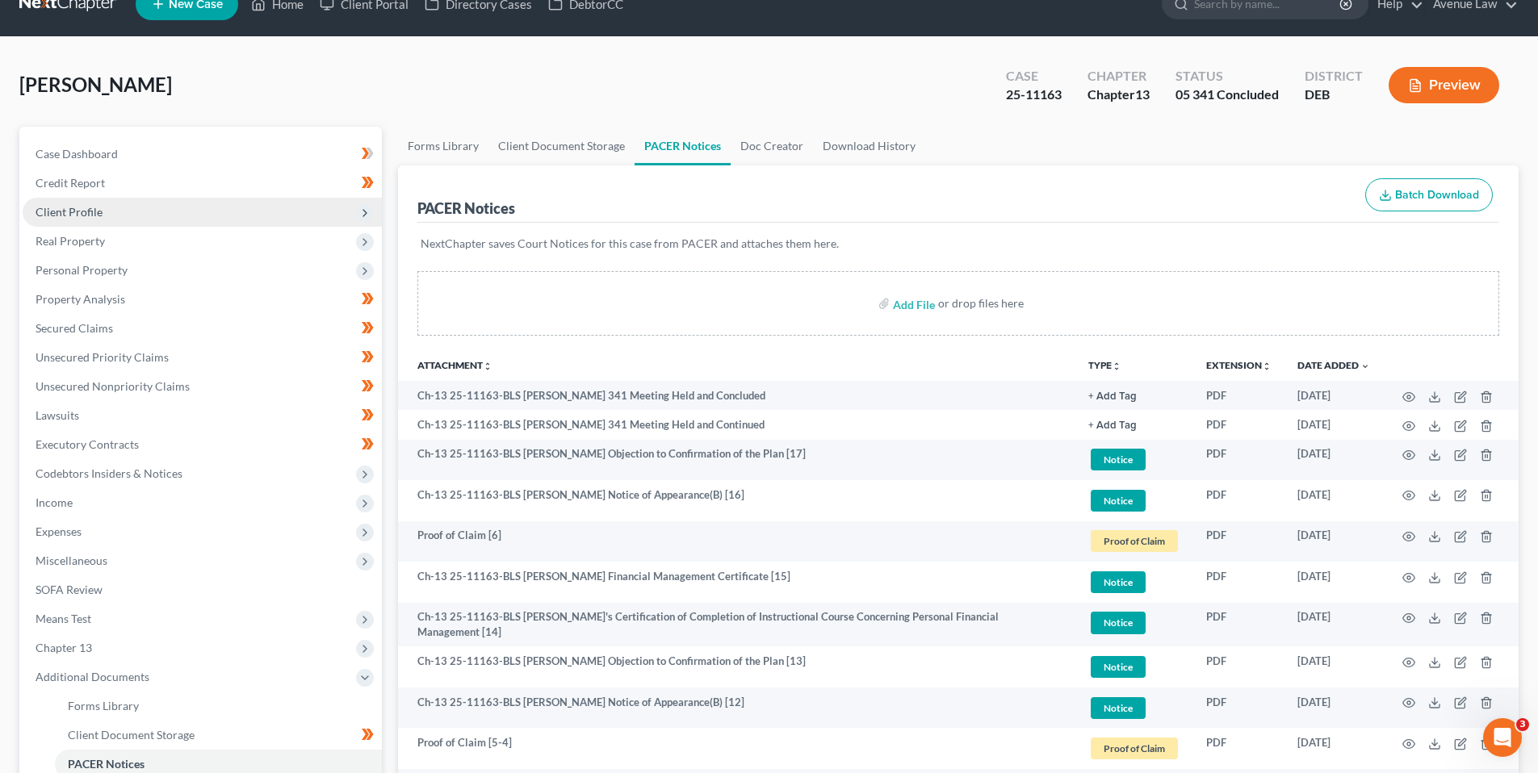
scroll to position [0, 0]
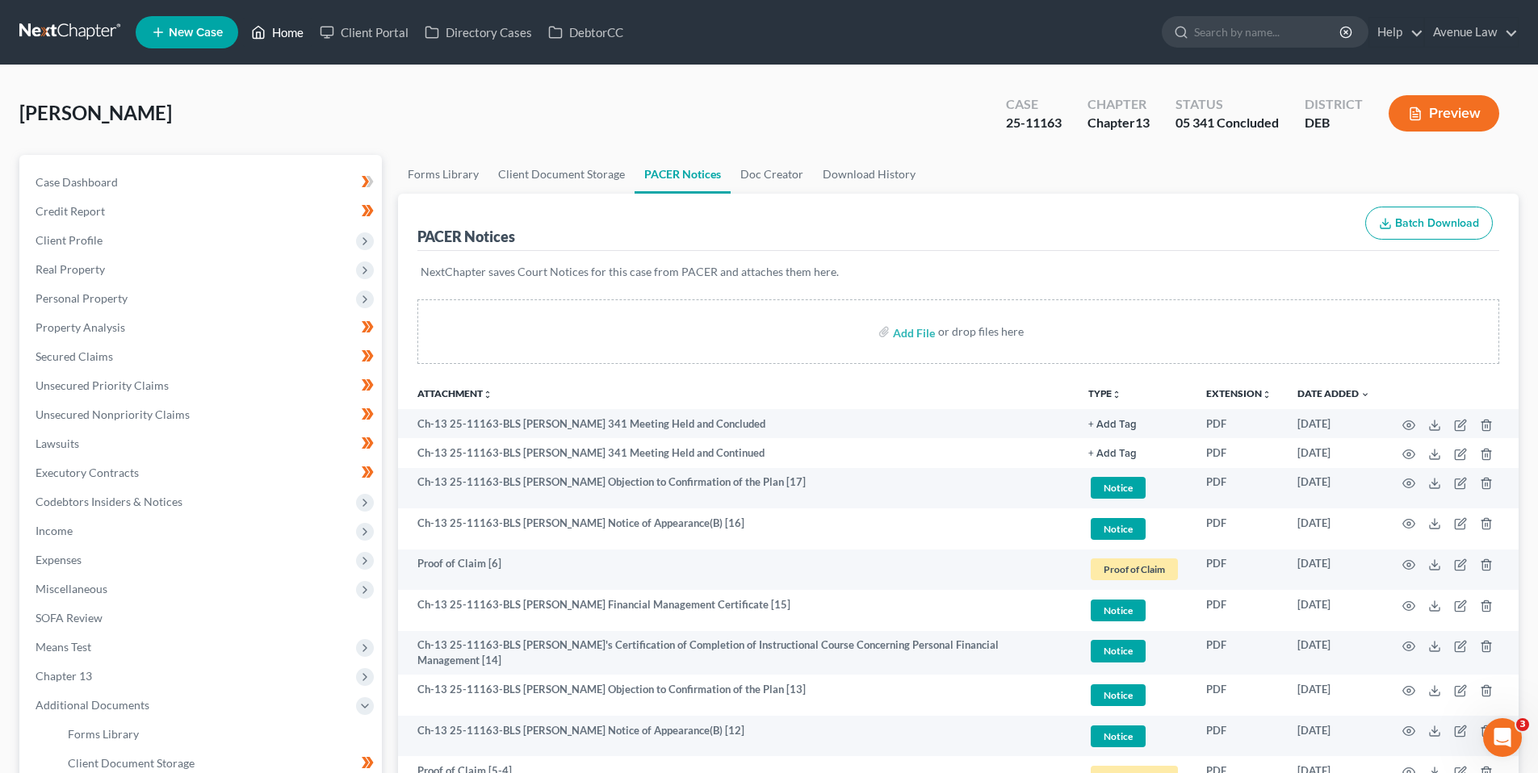
click at [290, 21] on link "Home" at bounding box center [277, 32] width 69 height 29
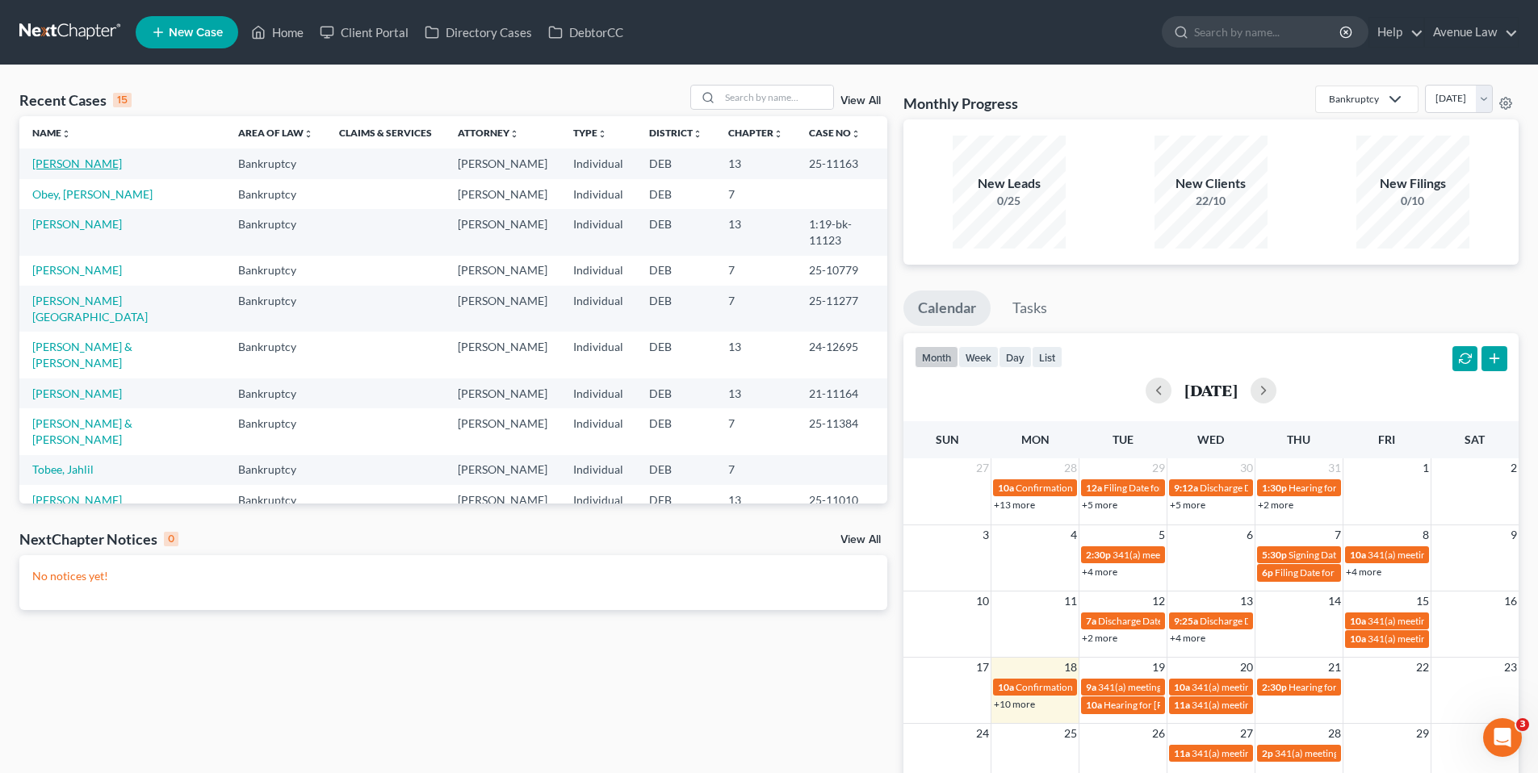
click at [78, 163] on link "[PERSON_NAME]" at bounding box center [77, 164] width 90 height 14
select select "0"
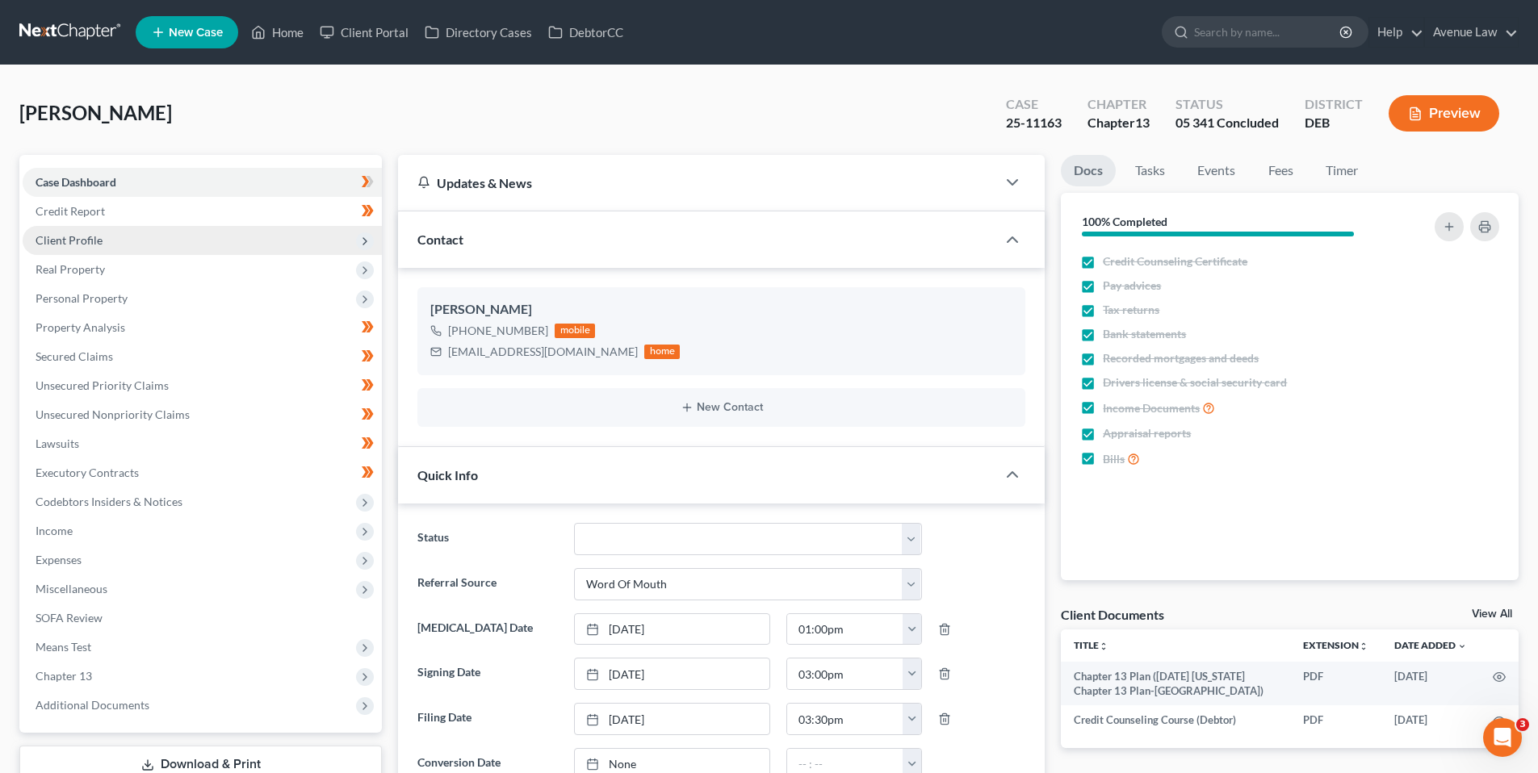
click at [82, 237] on span "Client Profile" at bounding box center [69, 240] width 67 height 14
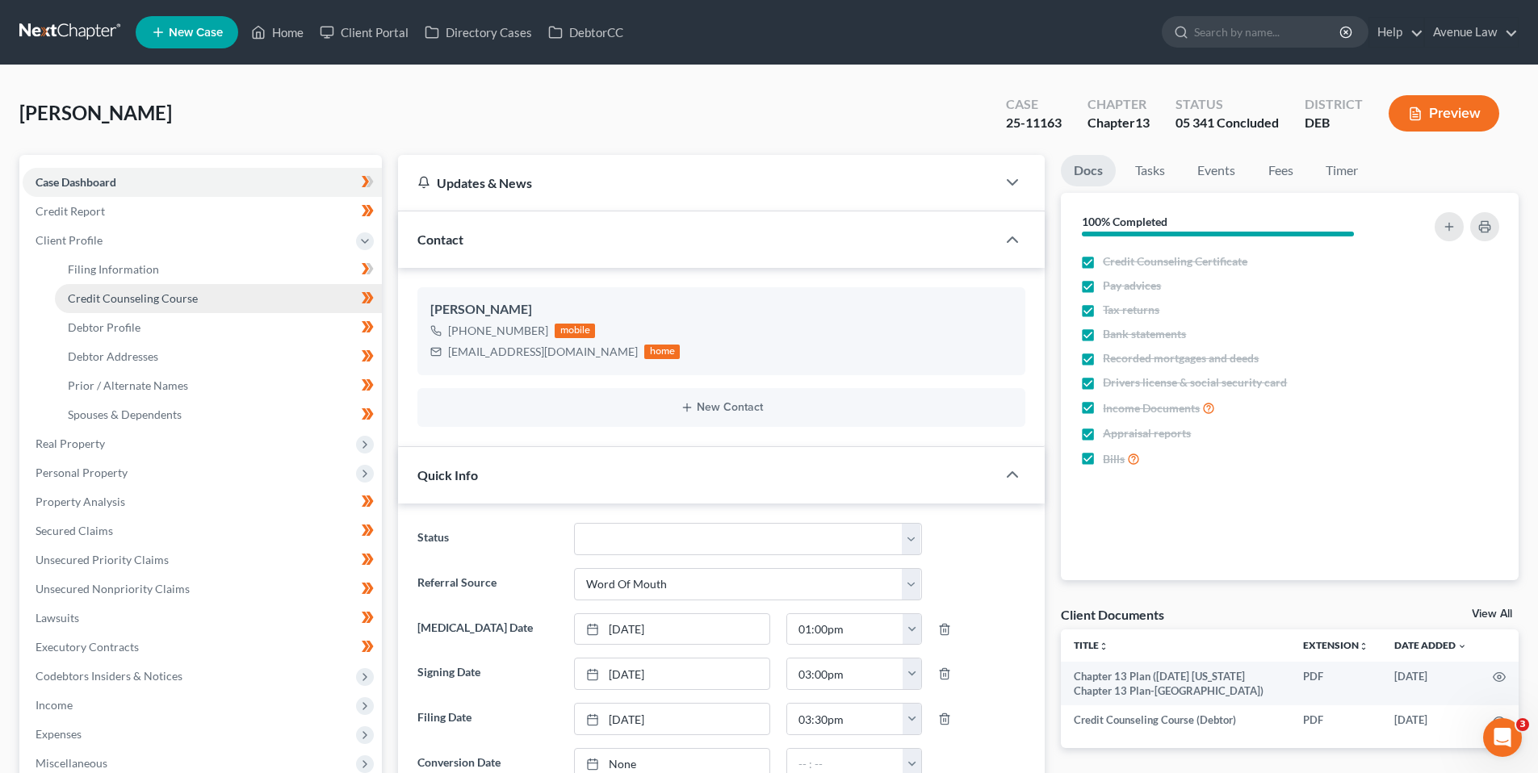
click at [112, 298] on span "Credit Counseling Course" at bounding box center [133, 298] width 130 height 14
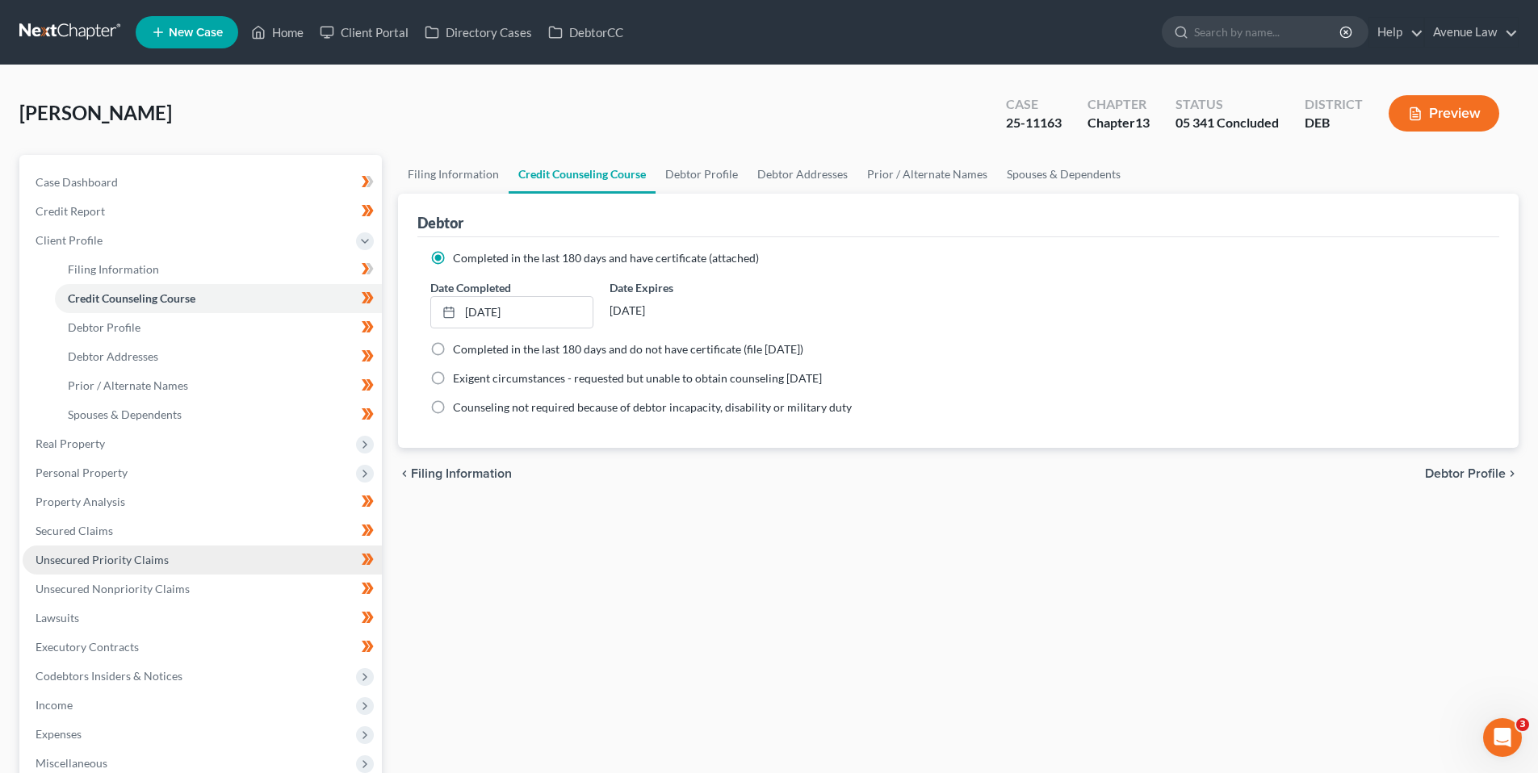
drag, startPoint x: 104, startPoint y: 559, endPoint x: 117, endPoint y: 567, distance: 14.8
click at [104, 559] on span "Unsecured Priority Claims" at bounding box center [102, 560] width 133 height 14
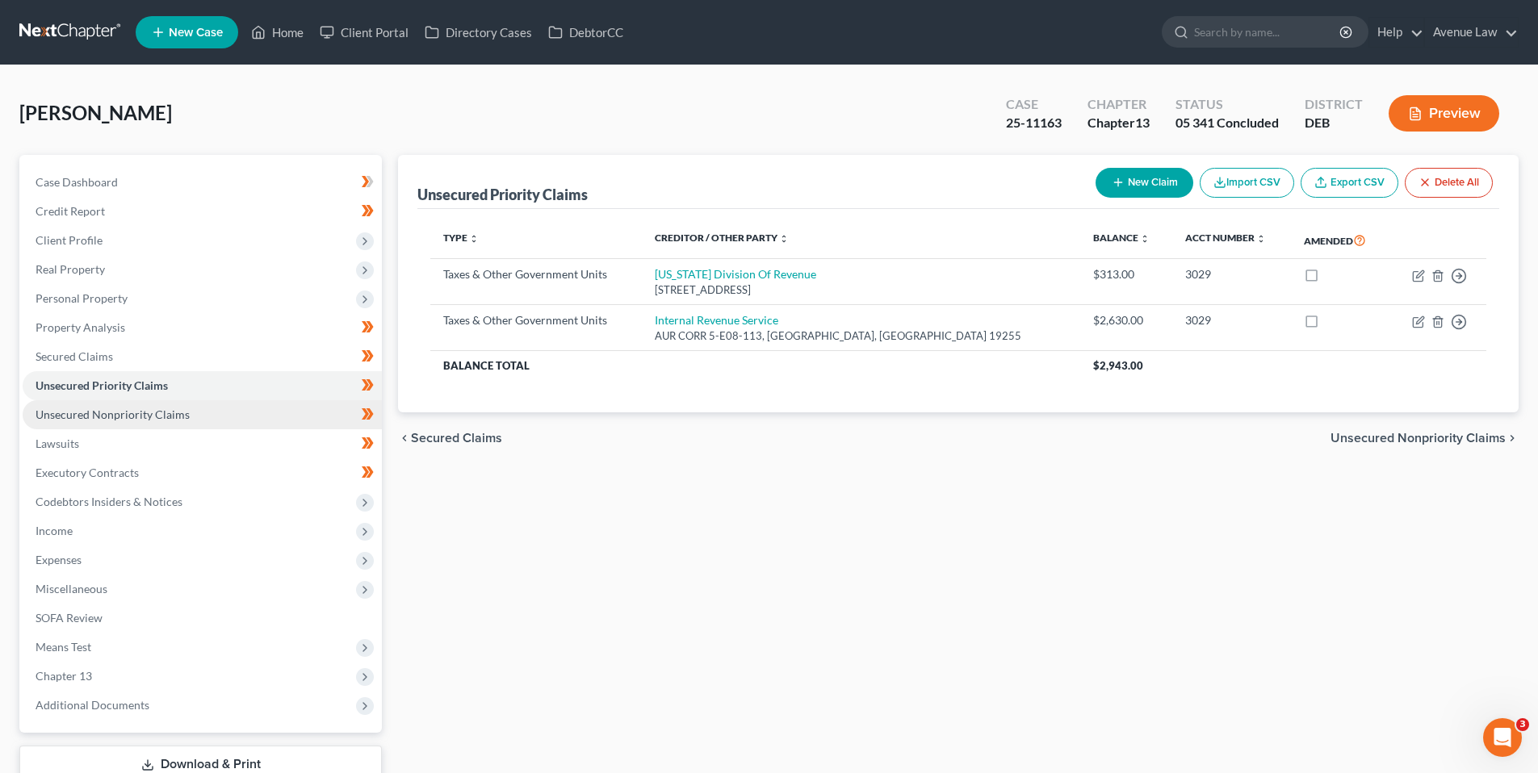
click at [87, 415] on span "Unsecured Nonpriority Claims" at bounding box center [113, 415] width 154 height 14
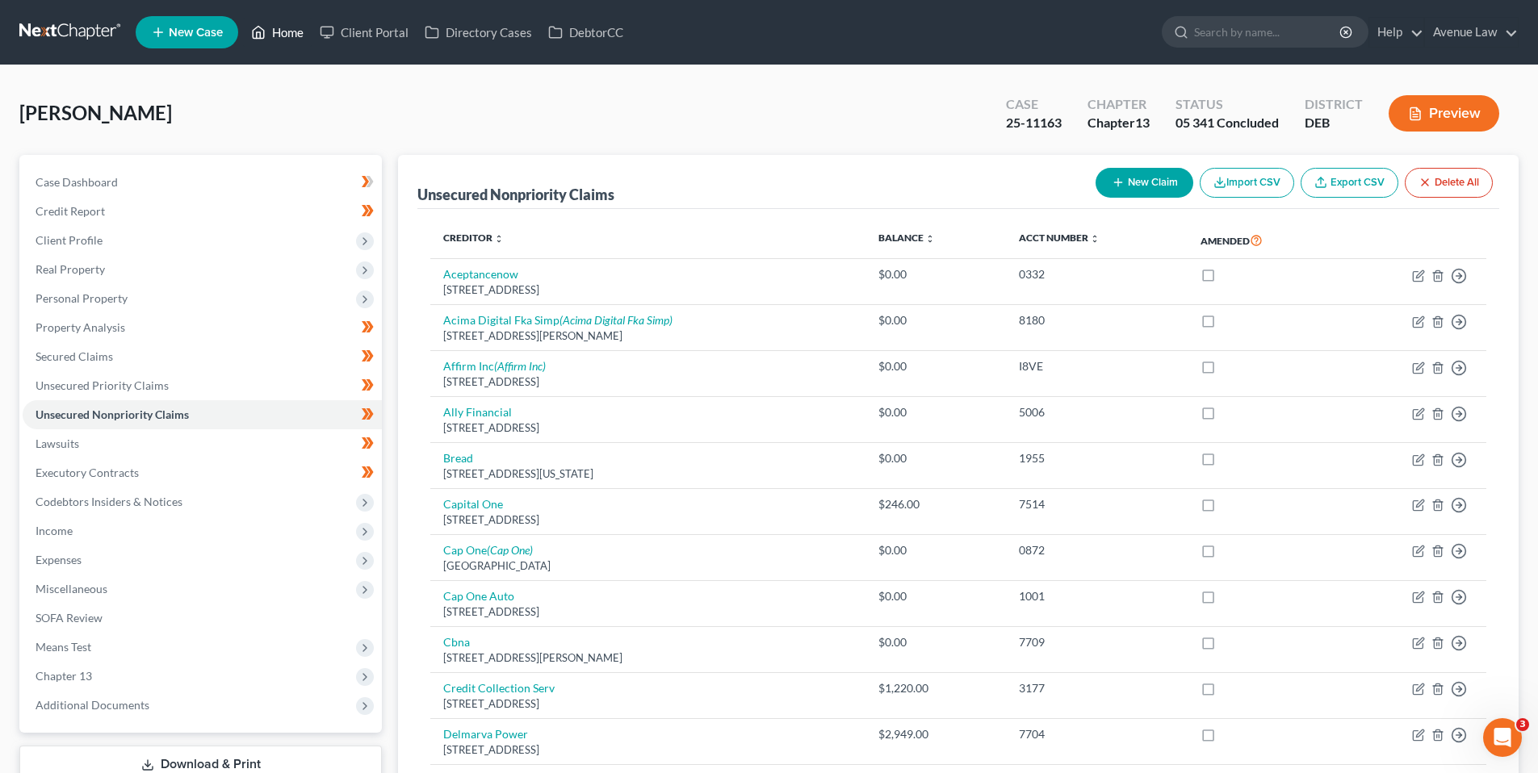
click at [283, 33] on link "Home" at bounding box center [277, 32] width 69 height 29
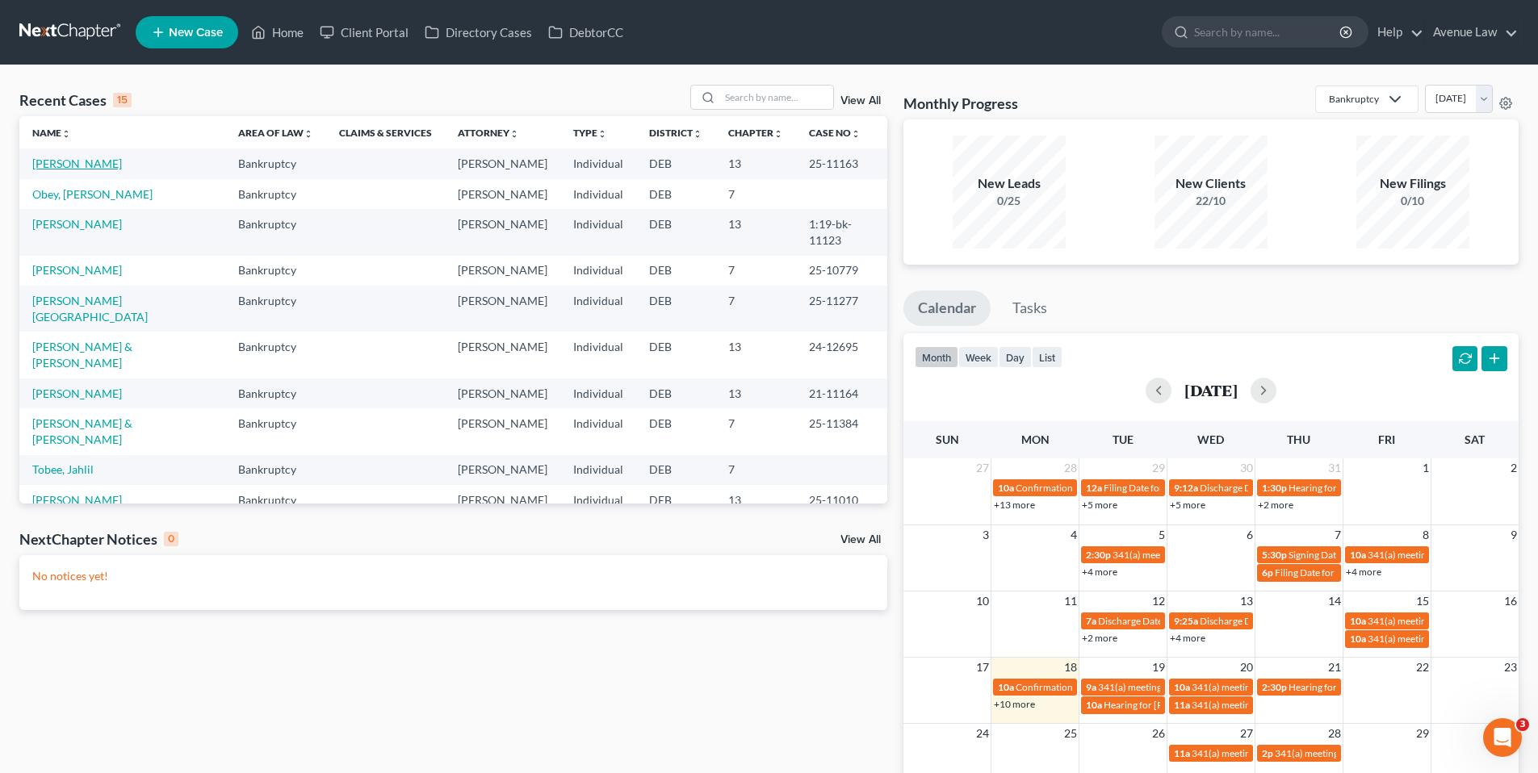
click at [67, 164] on link "[PERSON_NAME]" at bounding box center [77, 164] width 90 height 14
select select "0"
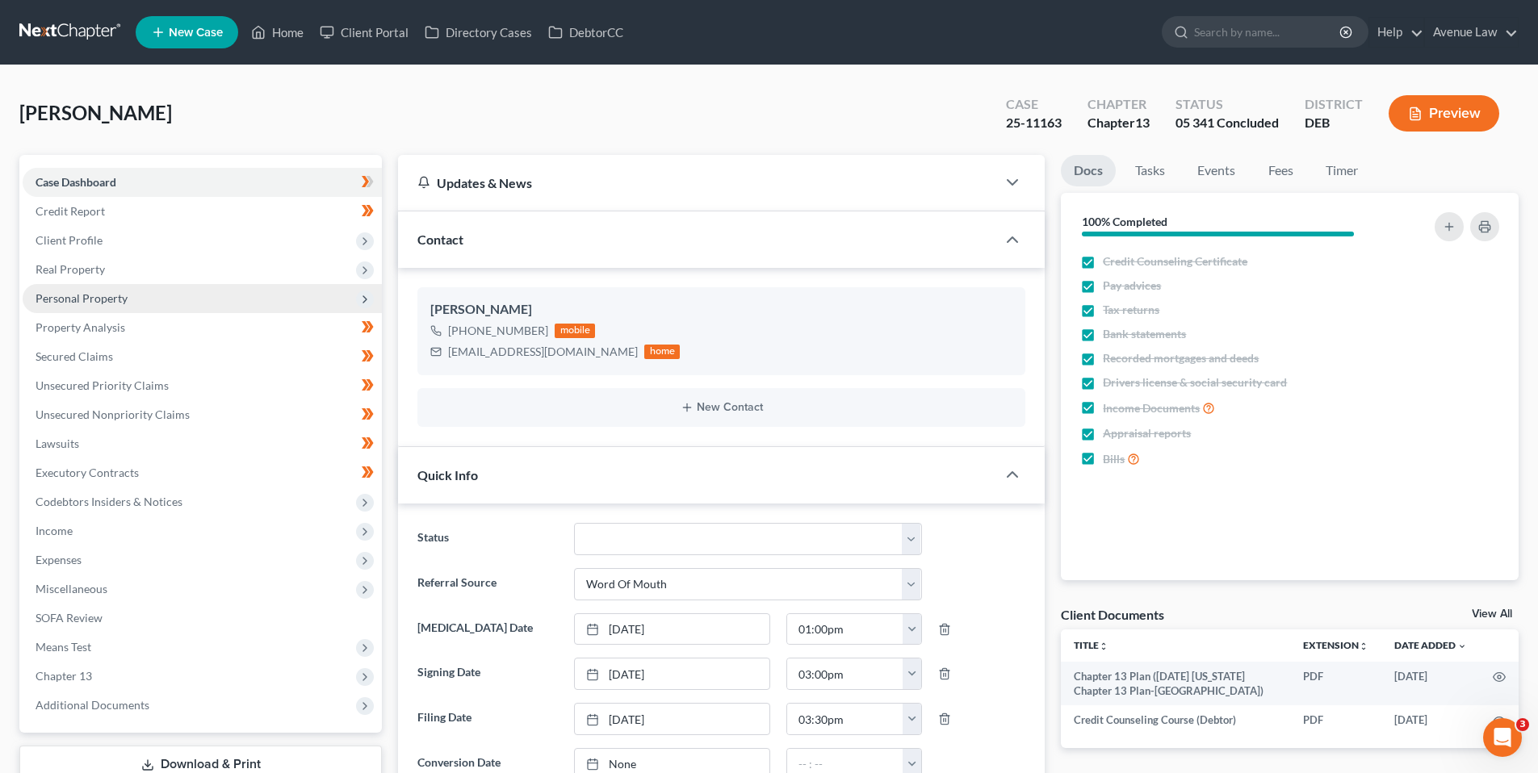
click at [81, 299] on span "Personal Property" at bounding box center [82, 298] width 92 height 14
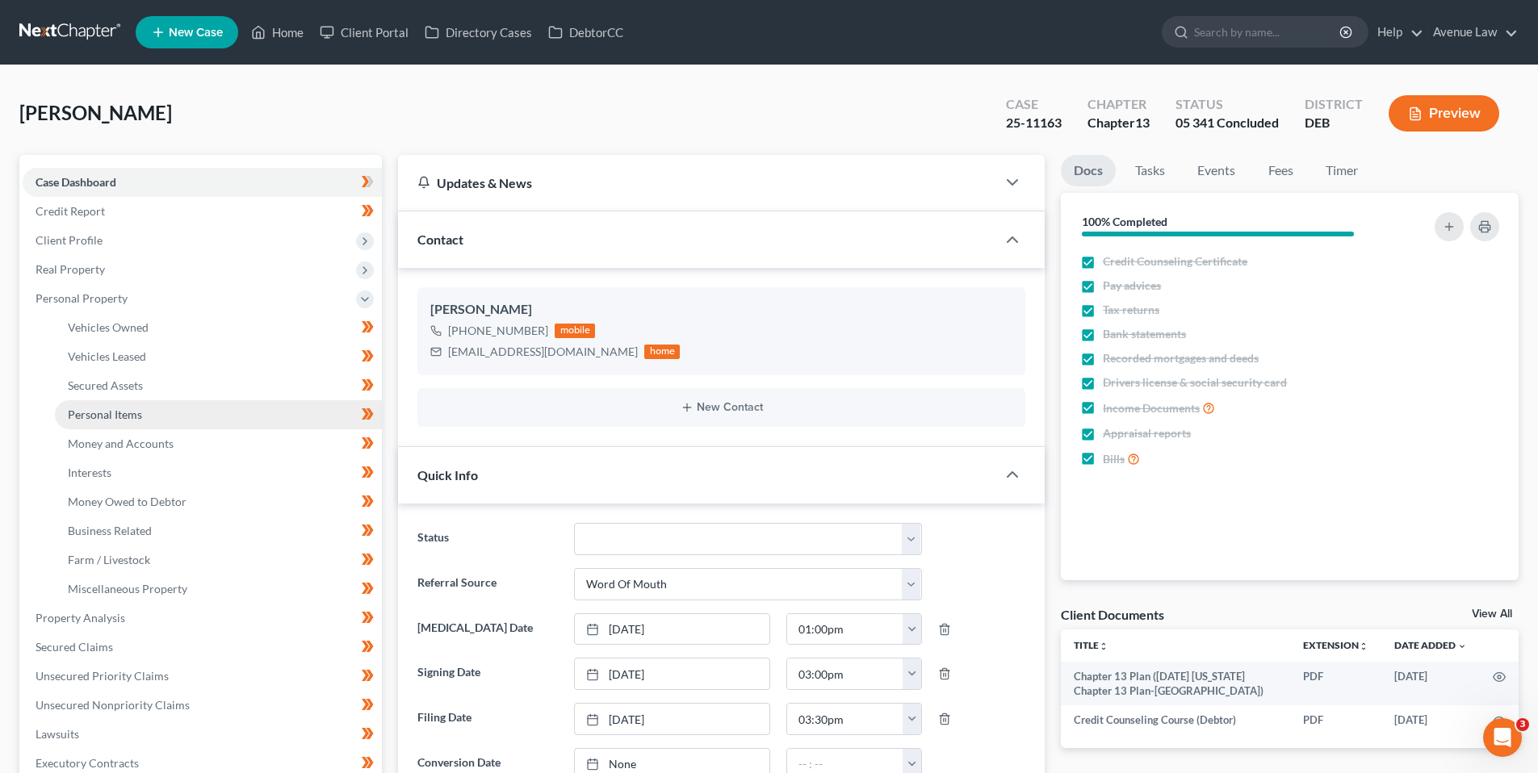
click at [109, 418] on span "Personal Items" at bounding box center [105, 415] width 74 height 14
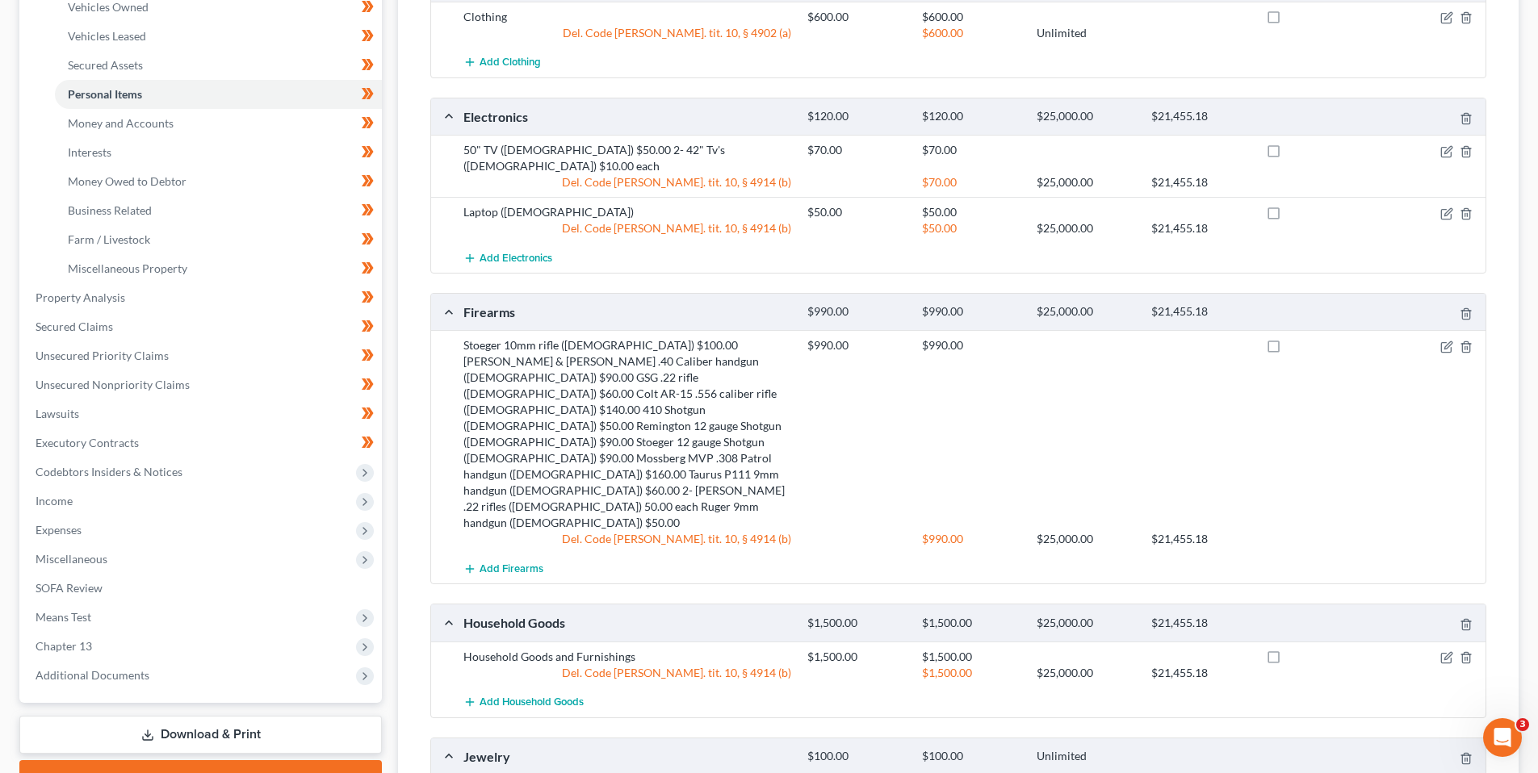
scroll to position [323, 0]
click at [132, 122] on span "Money and Accounts" at bounding box center [121, 121] width 106 height 14
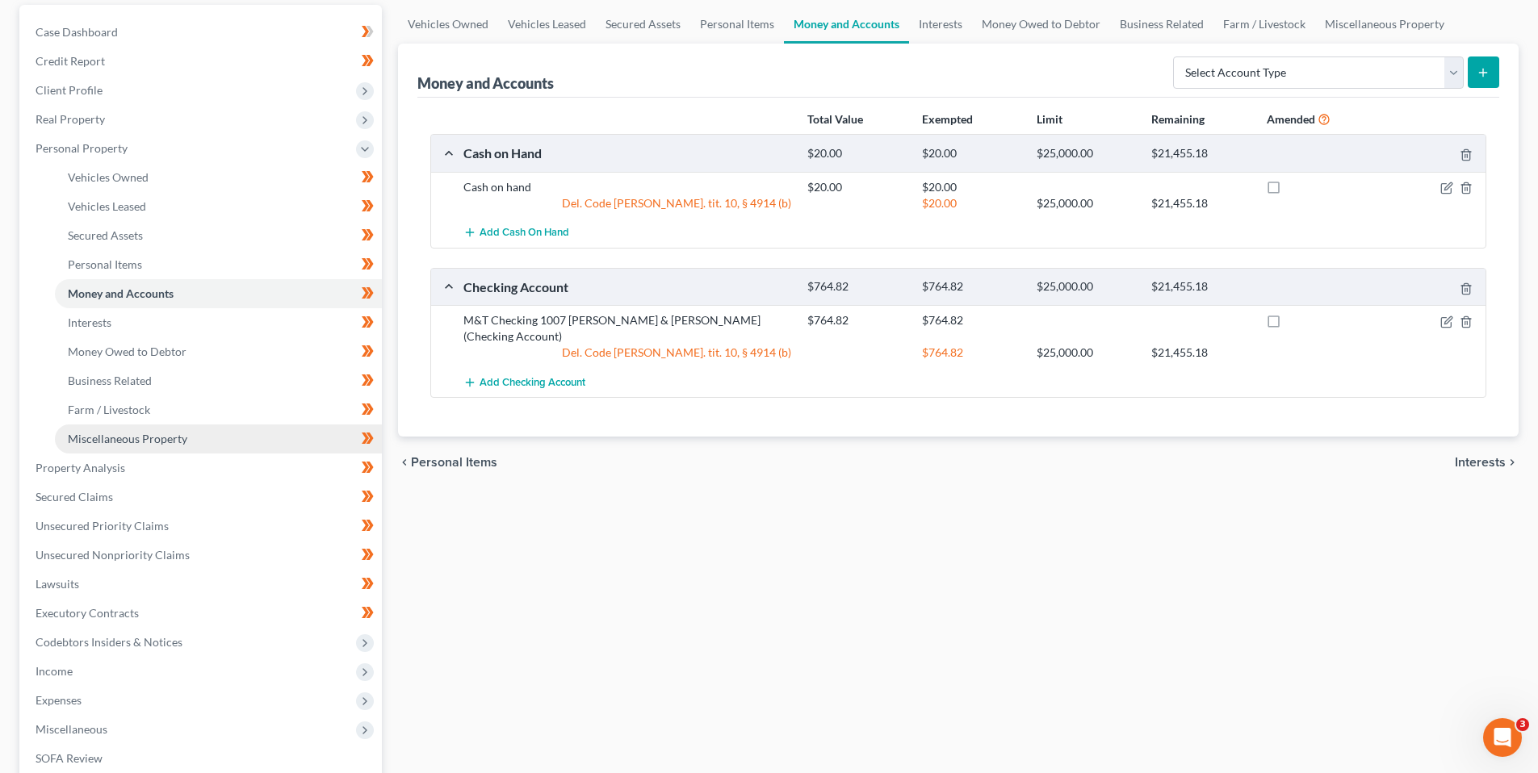
scroll to position [161, 0]
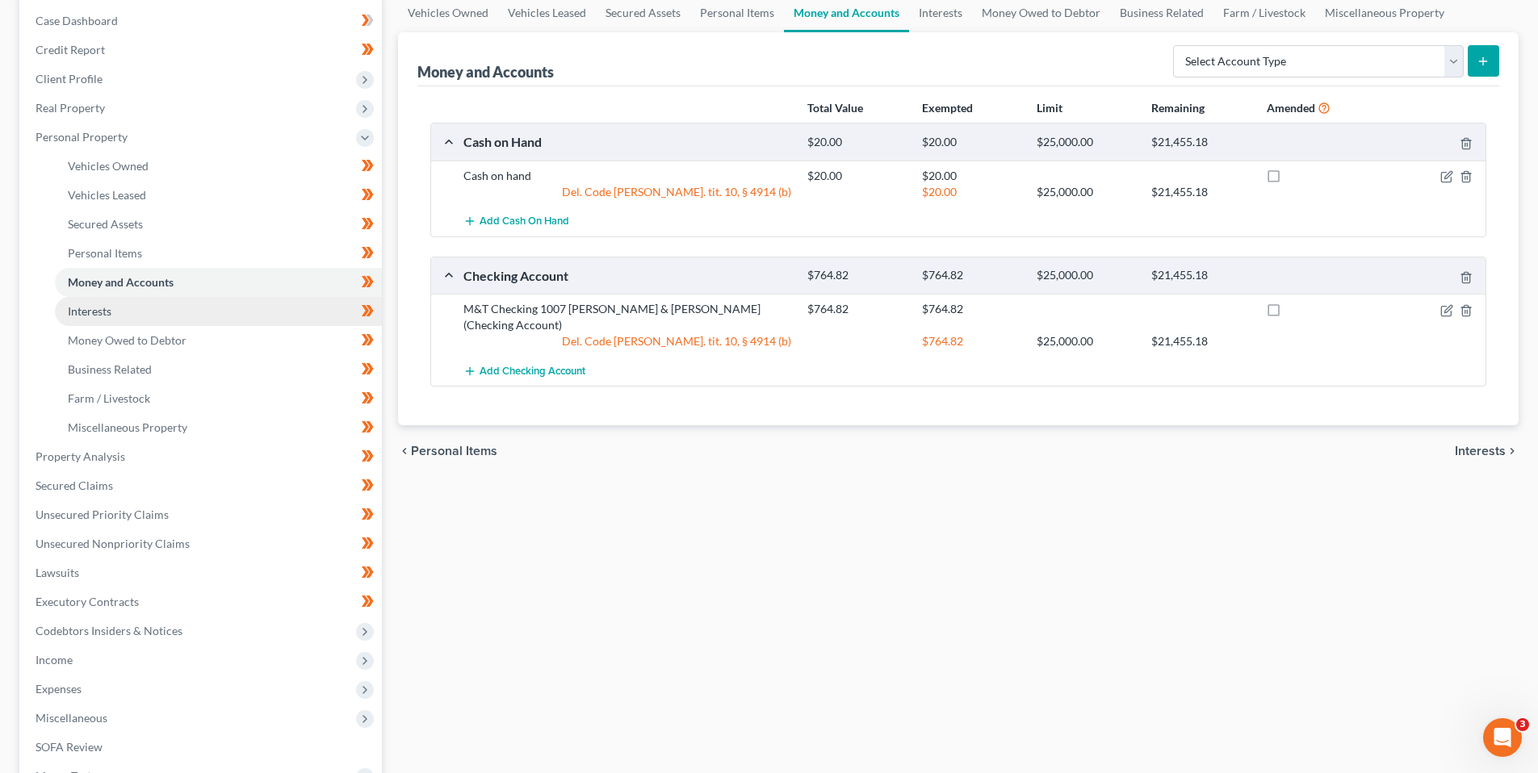
click at [97, 309] on span "Interests" at bounding box center [90, 311] width 44 height 14
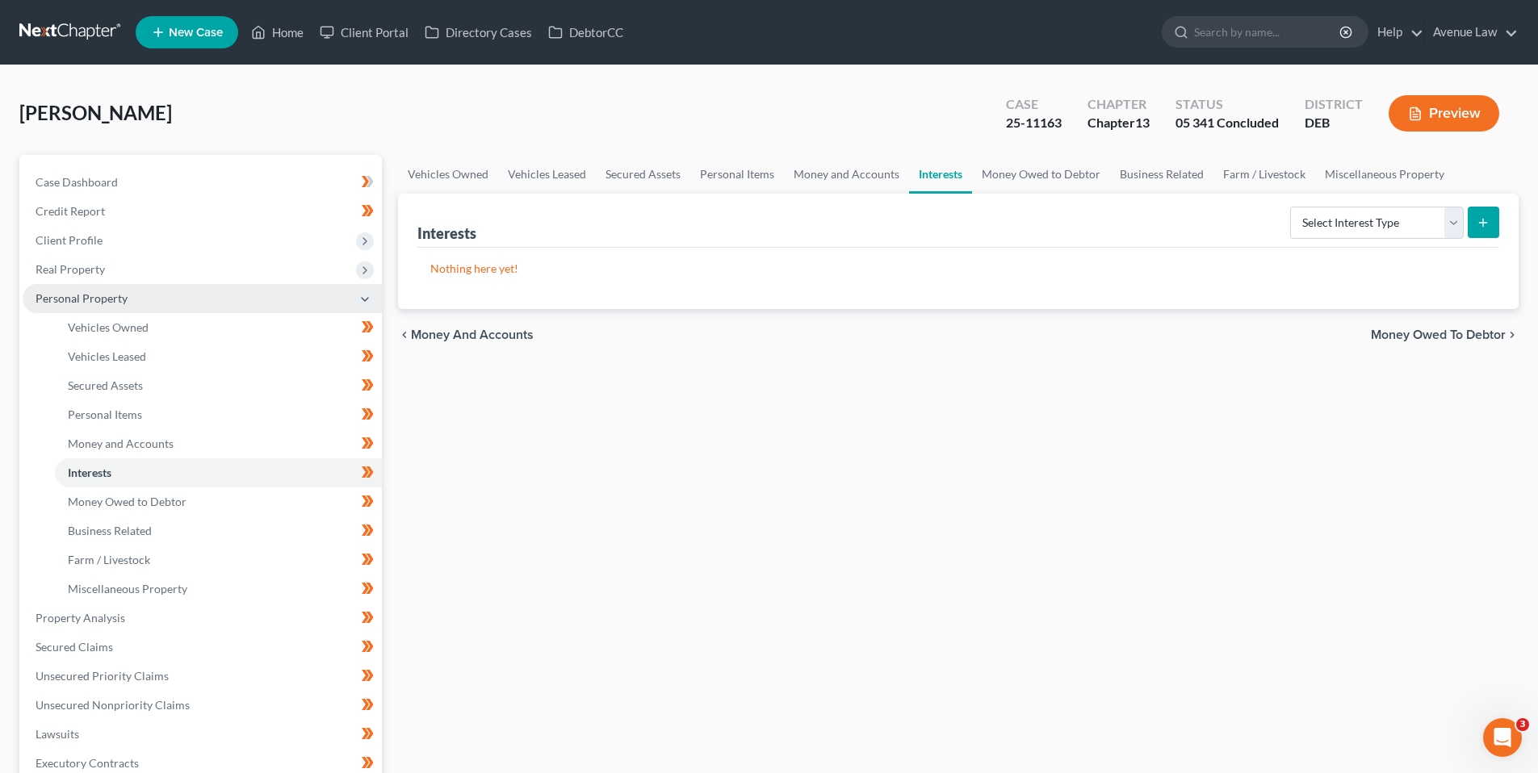
click at [78, 293] on span "Personal Property" at bounding box center [82, 298] width 92 height 14
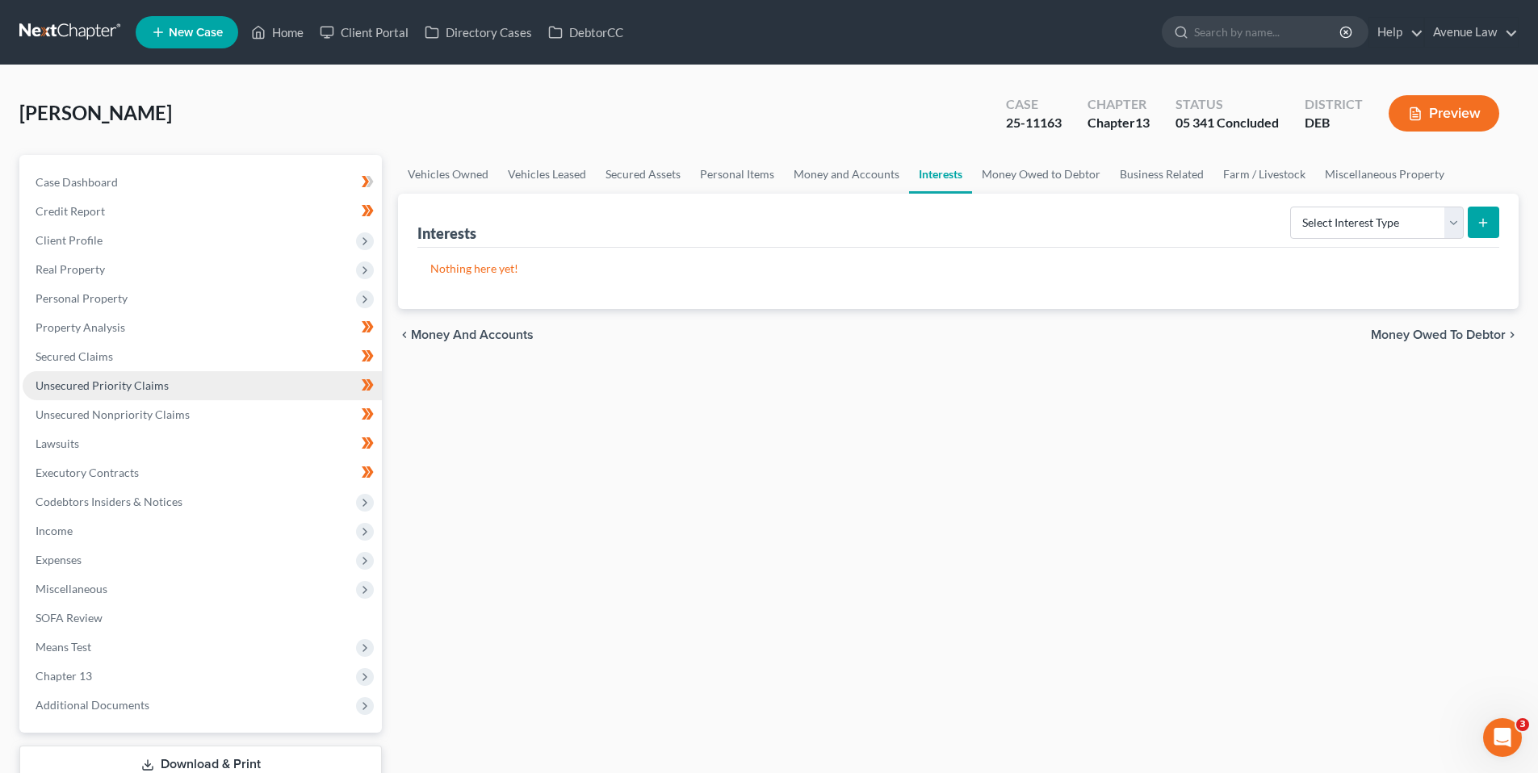
click at [90, 383] on span "Unsecured Priority Claims" at bounding box center [102, 386] width 133 height 14
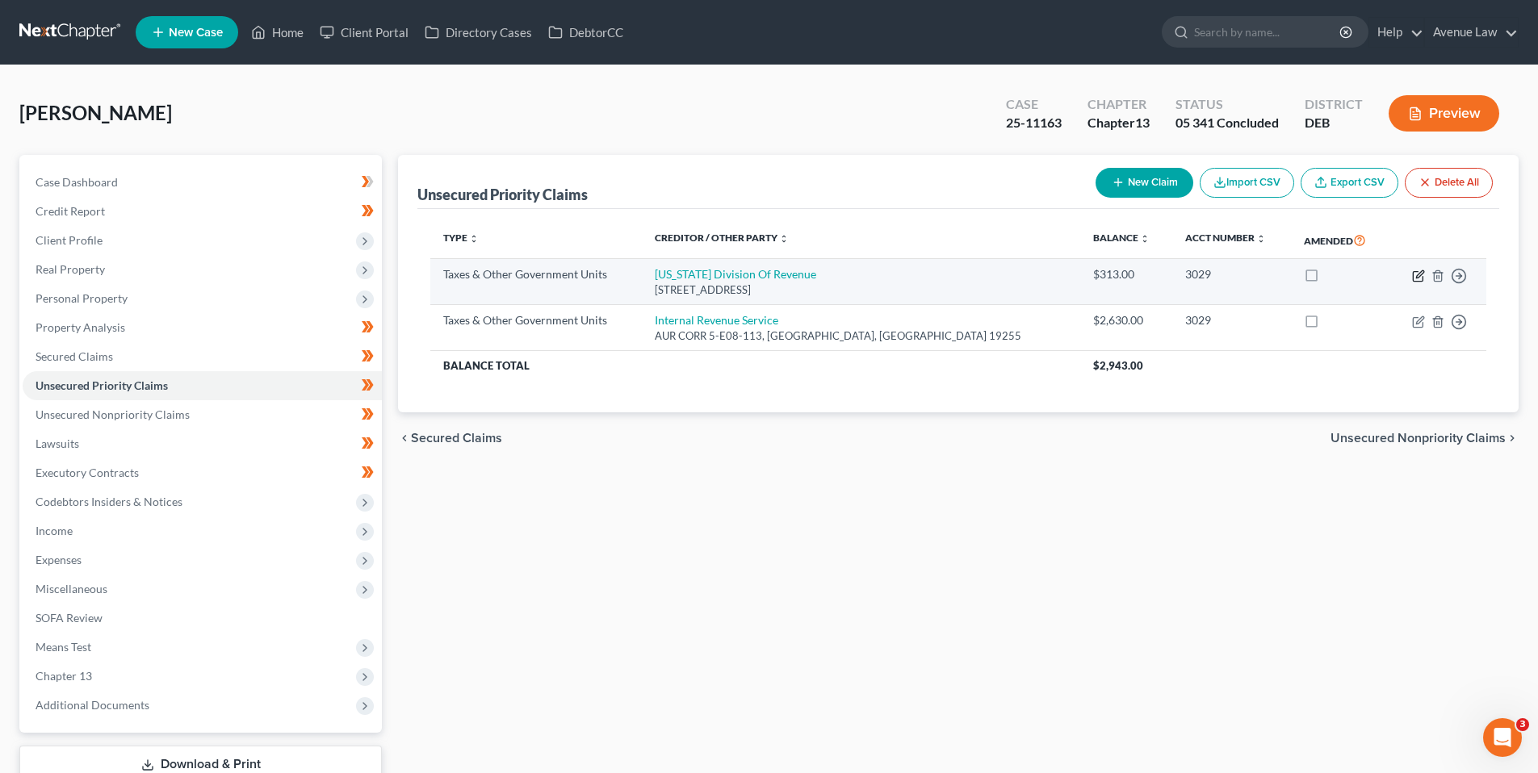
click at [1419, 278] on icon "button" at bounding box center [1418, 276] width 13 height 13
select select "2"
select select "7"
select select "3"
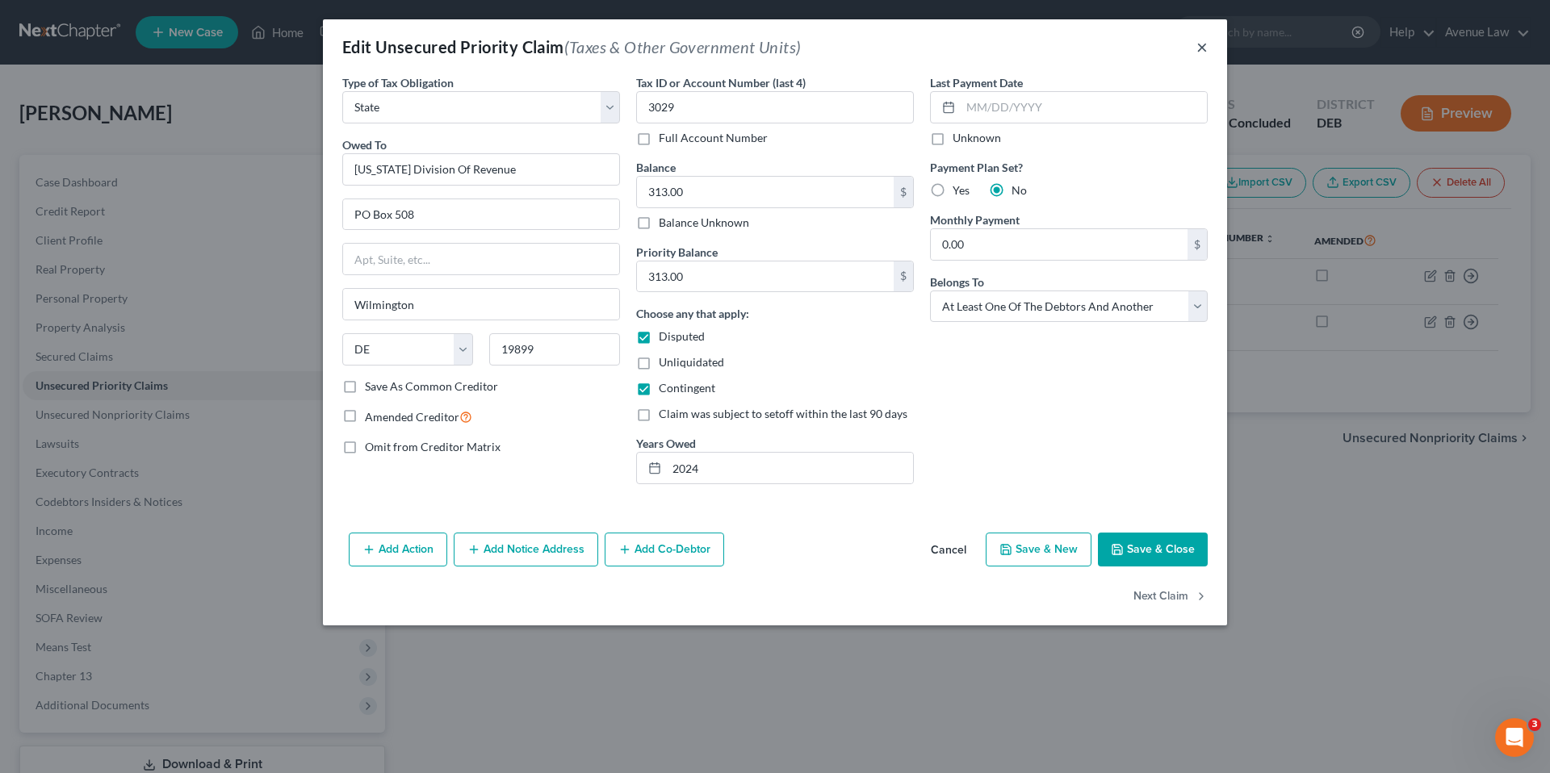
click at [1204, 44] on button "×" at bounding box center [1201, 46] width 11 height 19
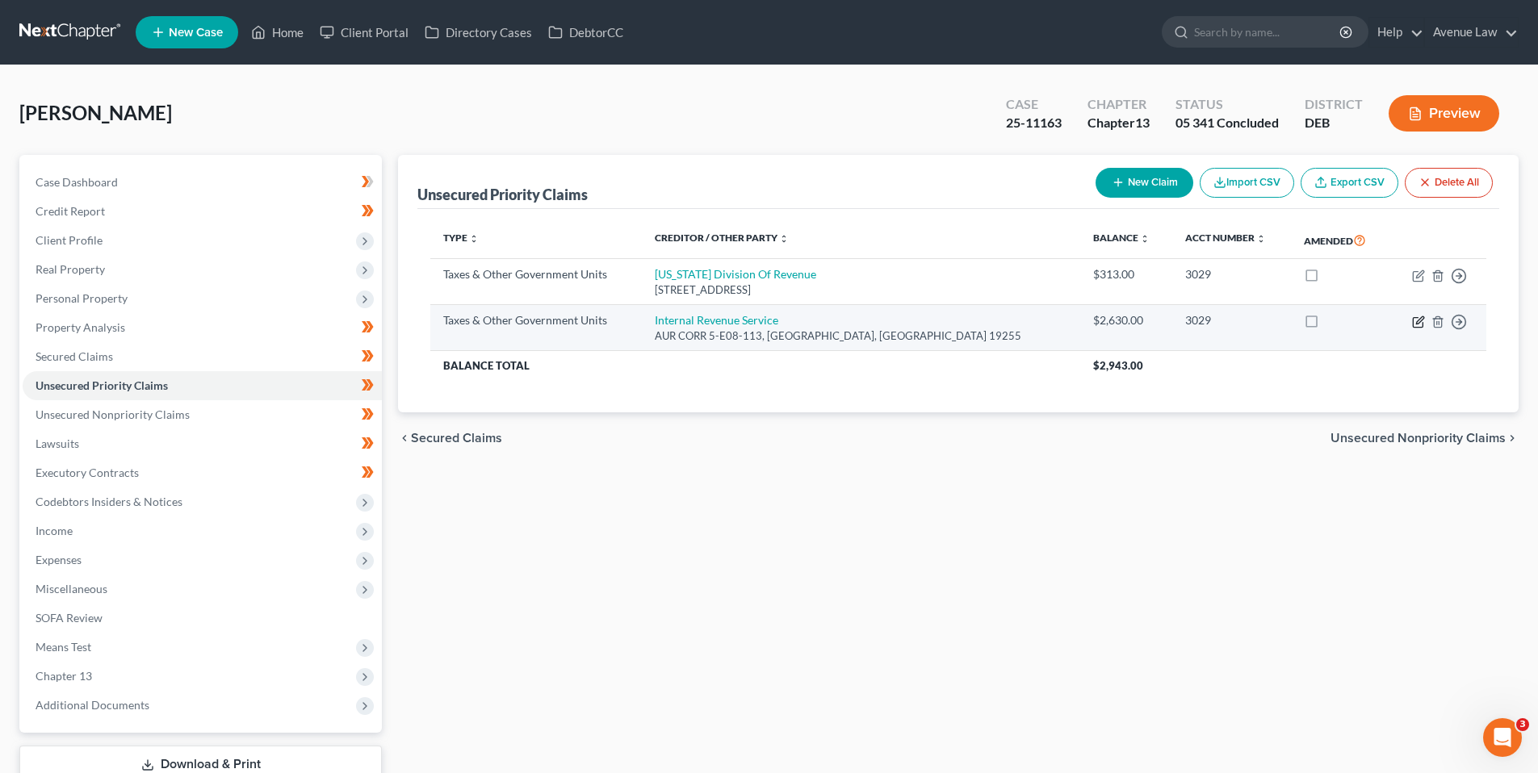
click at [1420, 317] on icon "button" at bounding box center [1418, 322] width 13 height 13
select select "0"
select select "39"
select select "3"
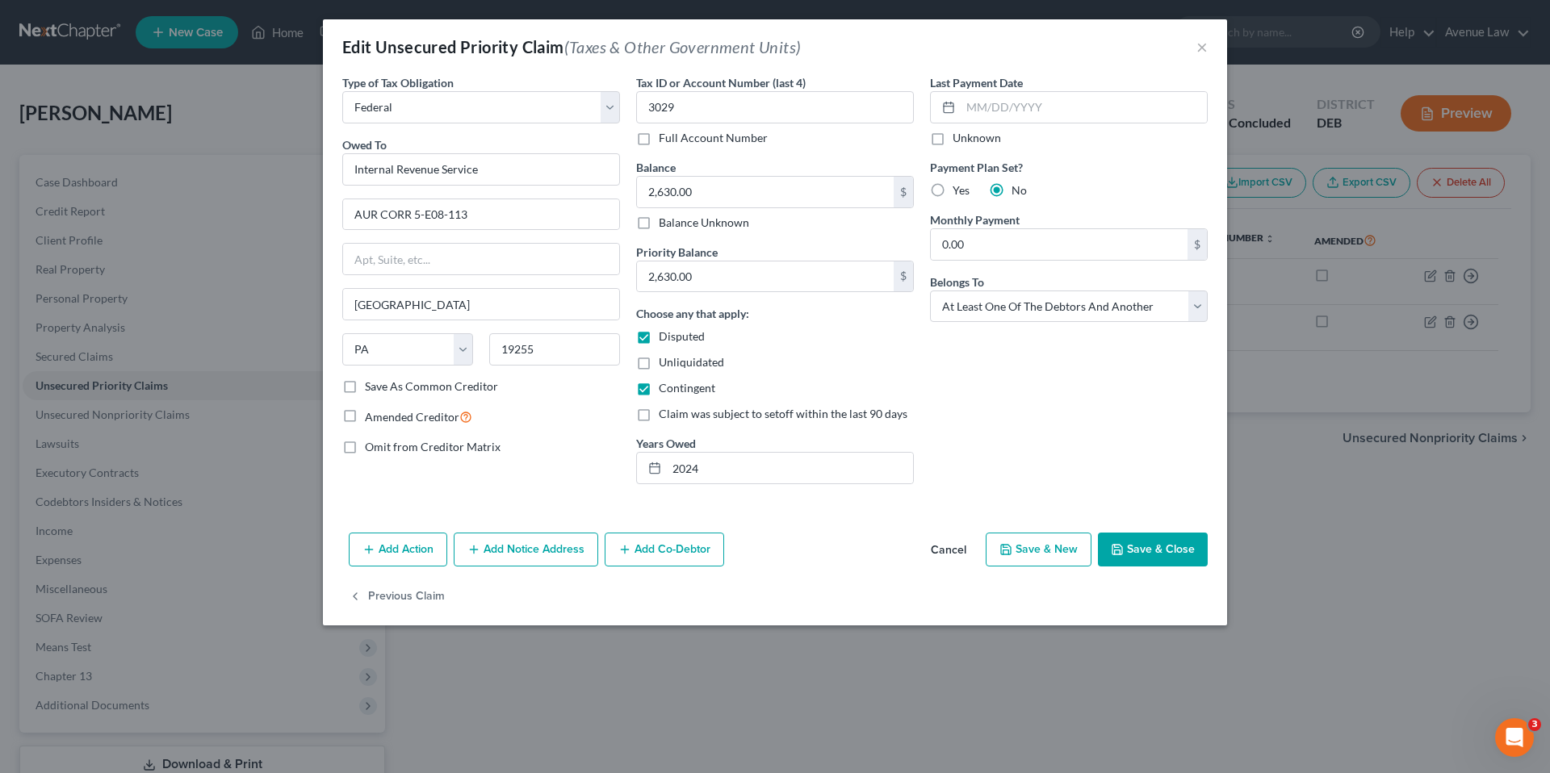
click at [1209, 44] on div "Edit Unsecured Priority Claim (Taxes & Other Government Units) ×" at bounding box center [775, 46] width 904 height 55
drag, startPoint x: 1204, startPoint y: 48, endPoint x: 1103, endPoint y: 20, distance: 105.6
click at [1204, 48] on button "×" at bounding box center [1201, 46] width 11 height 19
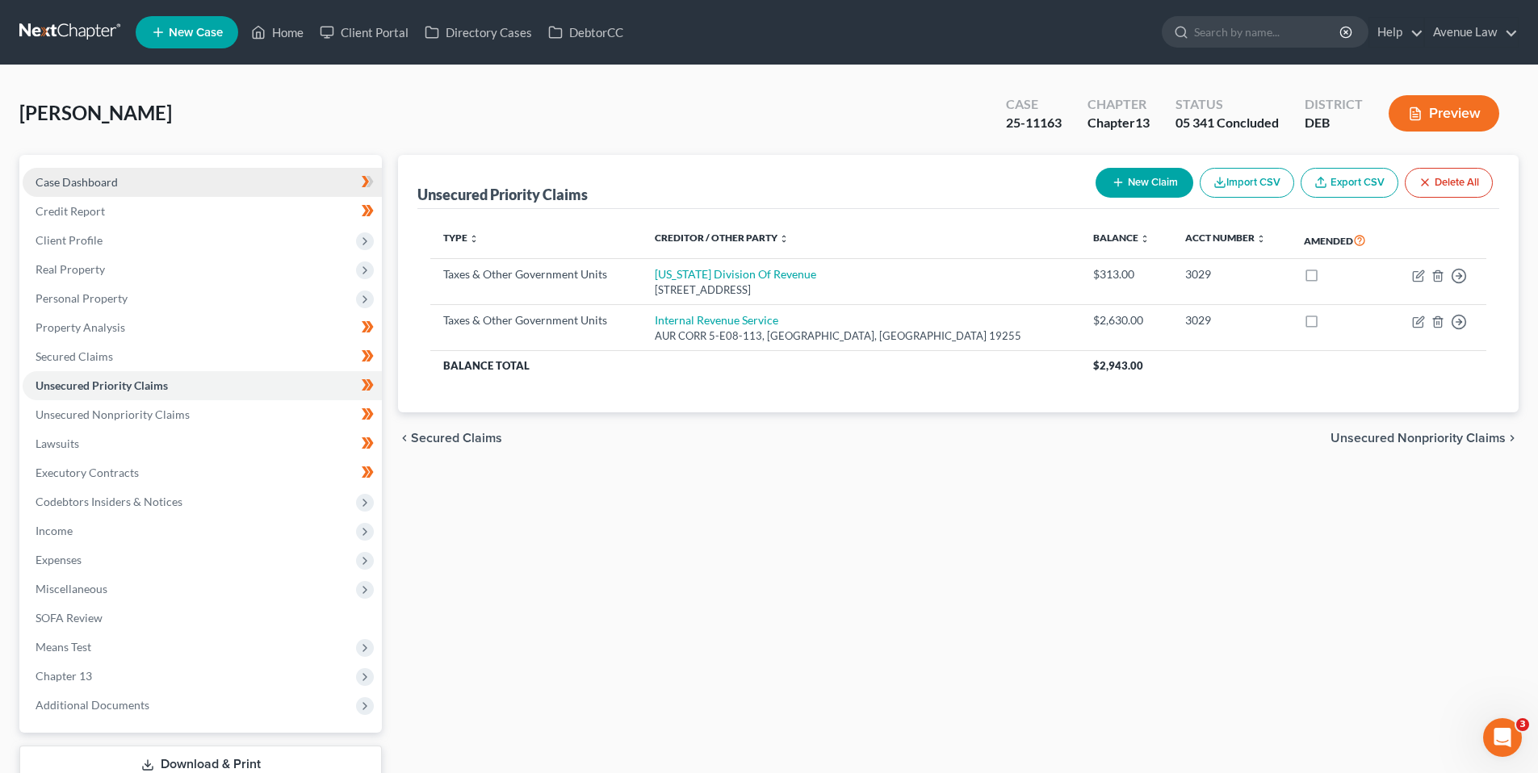
click at [105, 180] on span "Case Dashboard" at bounding box center [77, 182] width 82 height 14
select select "0"
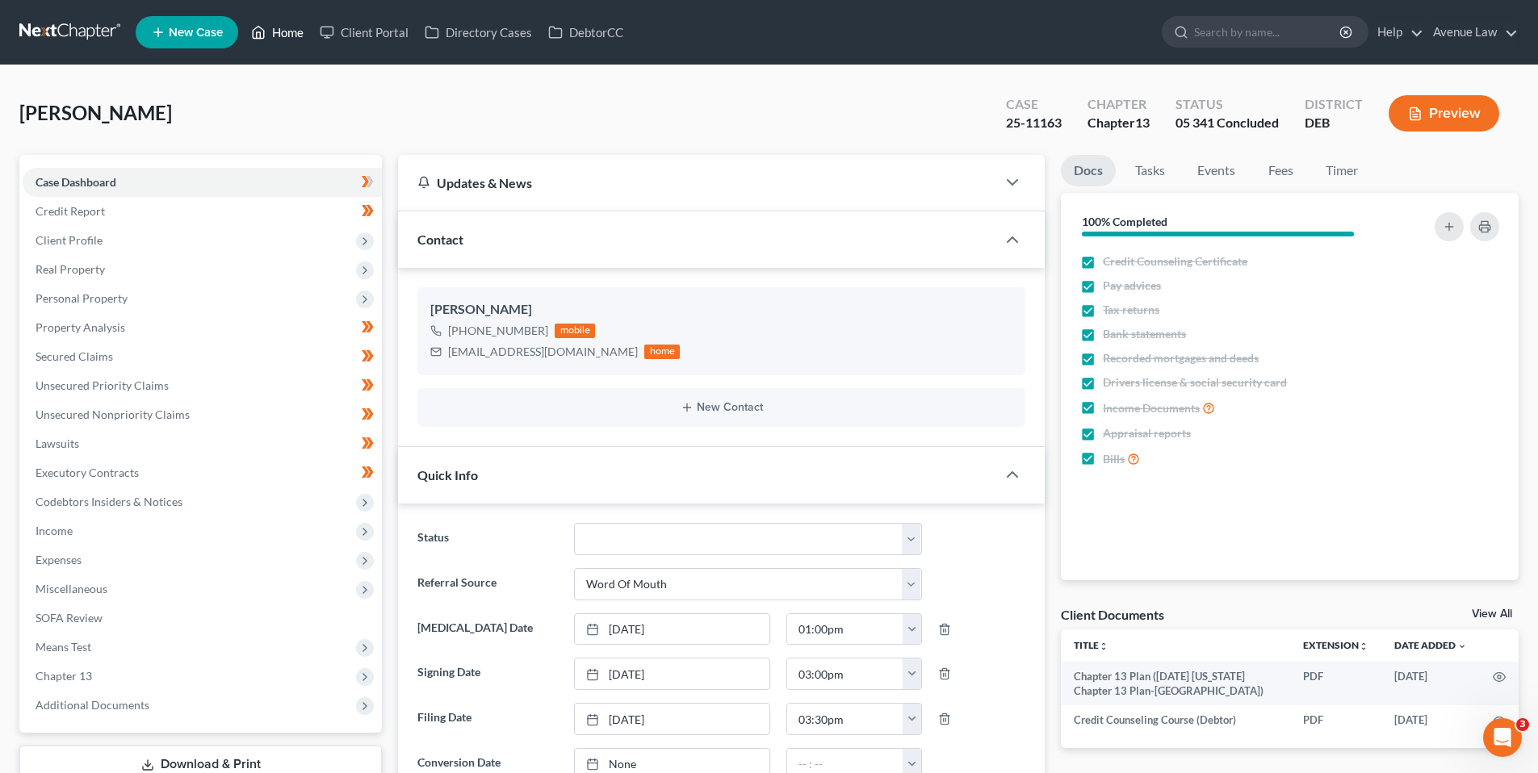
drag, startPoint x: 285, startPoint y: 30, endPoint x: 44, endPoint y: 127, distance: 259.3
click at [285, 30] on link "Home" at bounding box center [277, 32] width 69 height 29
